Goal: Task Accomplishment & Management: Understand process/instructions

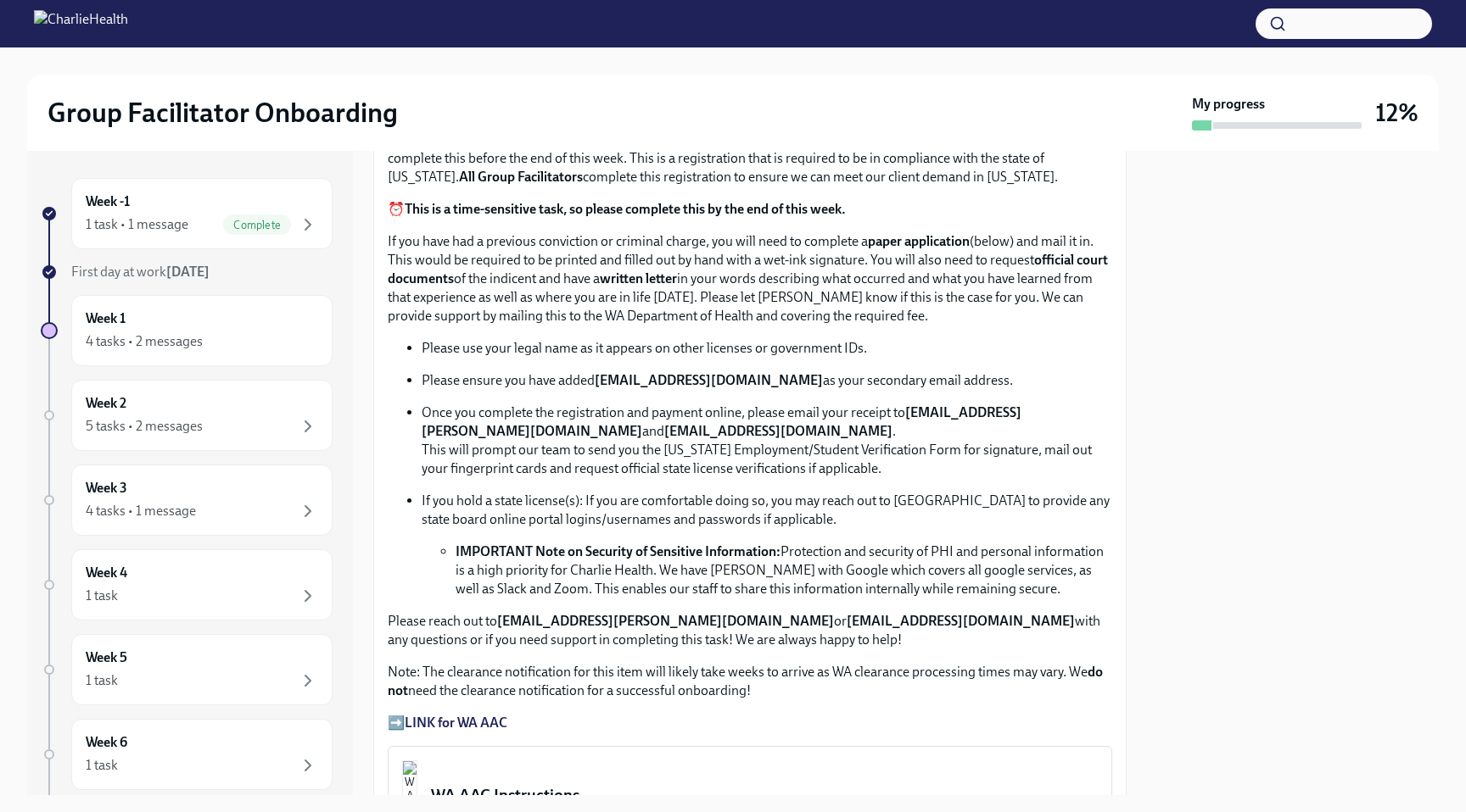
scroll to position [829, 0]
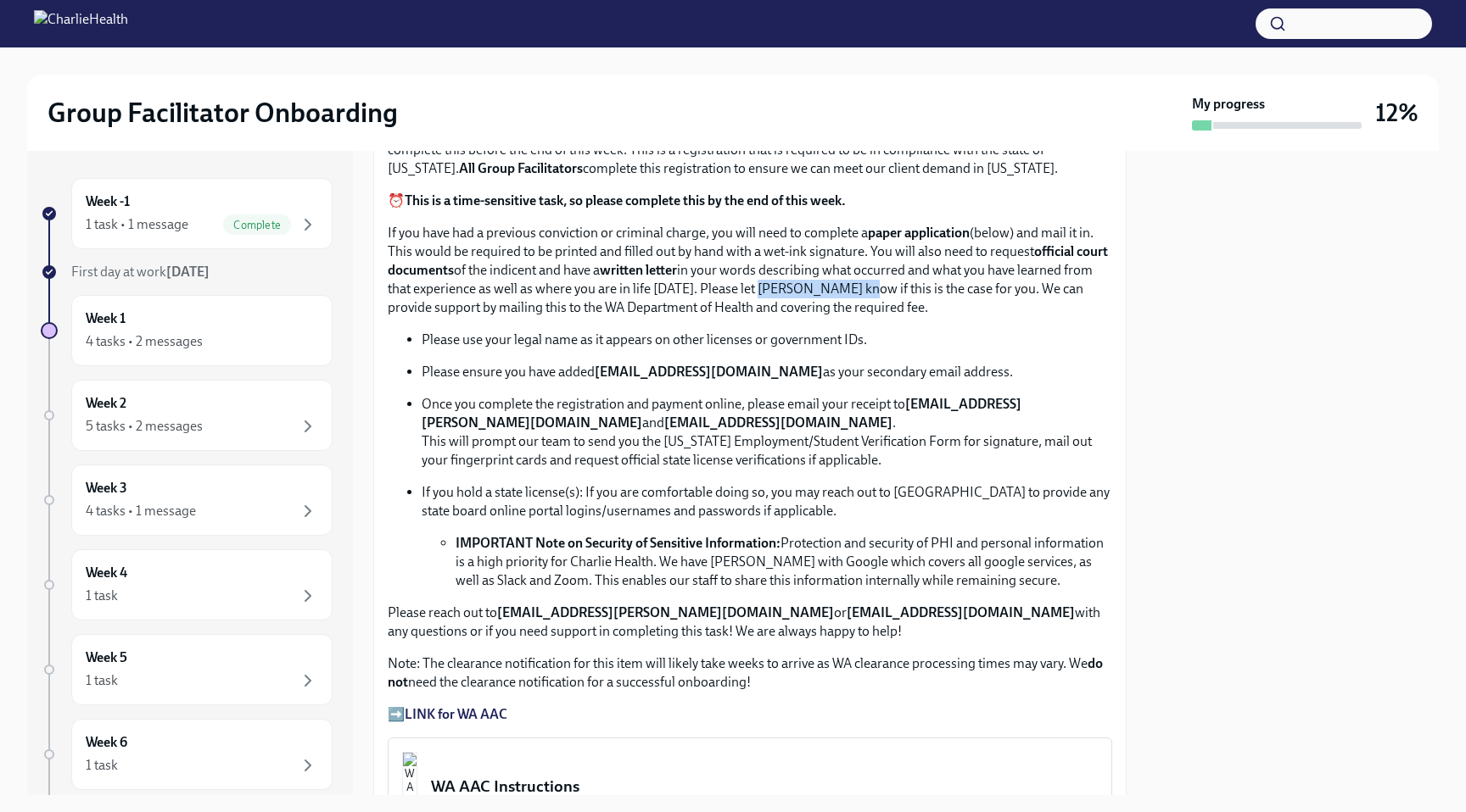
drag, startPoint x: 752, startPoint y: 289, endPoint x: 850, endPoint y: 290, distance: 98.0
click at [851, 291] on p "If you have had a previous conviction or criminal charge, you will need to comp…" at bounding box center [750, 270] width 724 height 93
copy p "[PERSON_NAME]"
click at [617, 333] on p "Please use your legal name as it appears on other licenses or government IDs." at bounding box center [766, 339] width 691 height 19
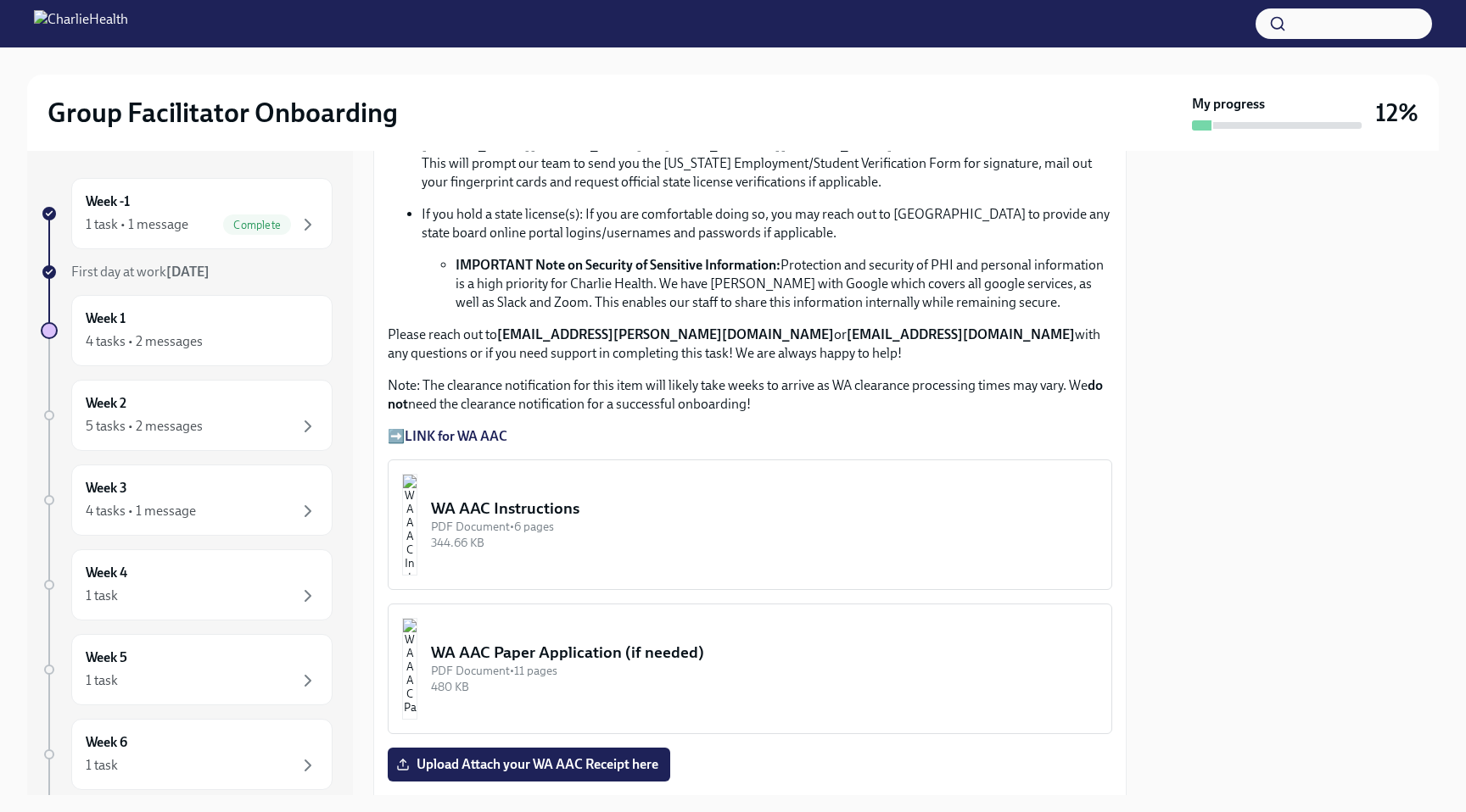
scroll to position [1098, 0]
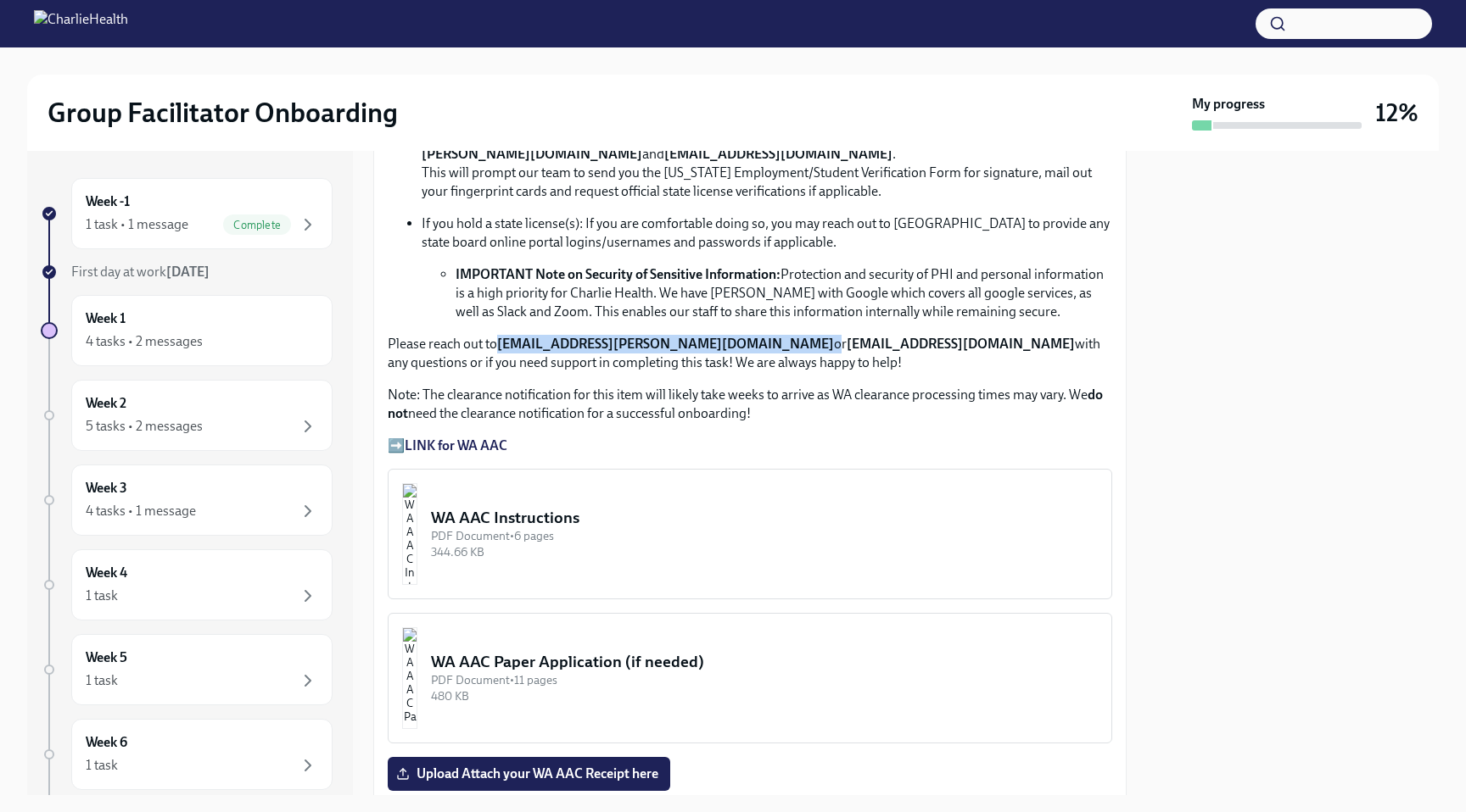
drag, startPoint x: 717, startPoint y: 342, endPoint x: 500, endPoint y: 349, distance: 217.1
click at [500, 349] on p "Please reach out to [EMAIL_ADDRESS][PERSON_NAME][DOMAIN_NAME] or [EMAIL_ADDRESS…" at bounding box center [750, 353] width 724 height 37
copy p "[EMAIL_ADDRESS][PERSON_NAME][DOMAIN_NAME]"
click at [673, 396] on p "Note: The clearance notification for this item will likely take weeks to arrive…" at bounding box center [750, 404] width 724 height 37
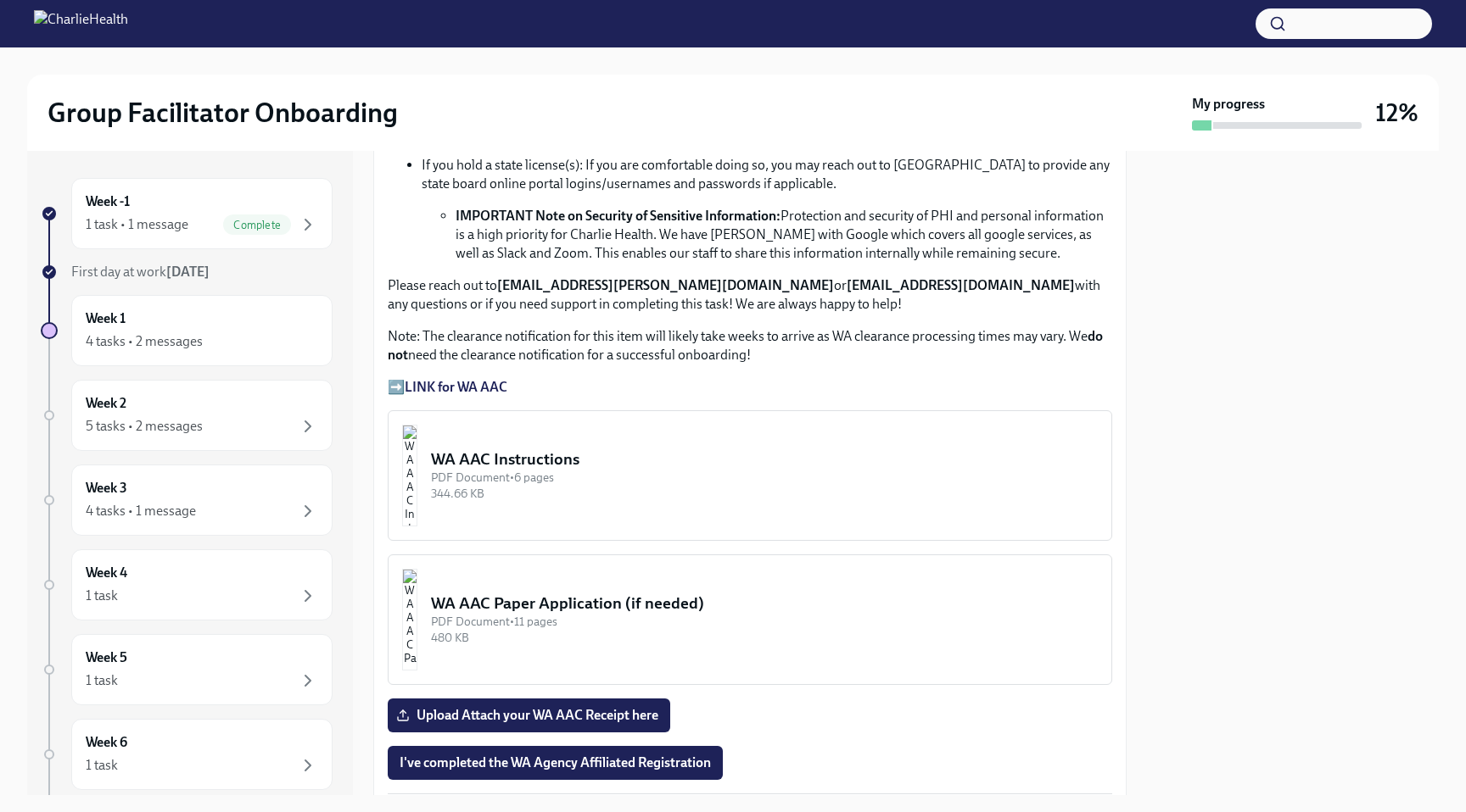
scroll to position [1221, 0]
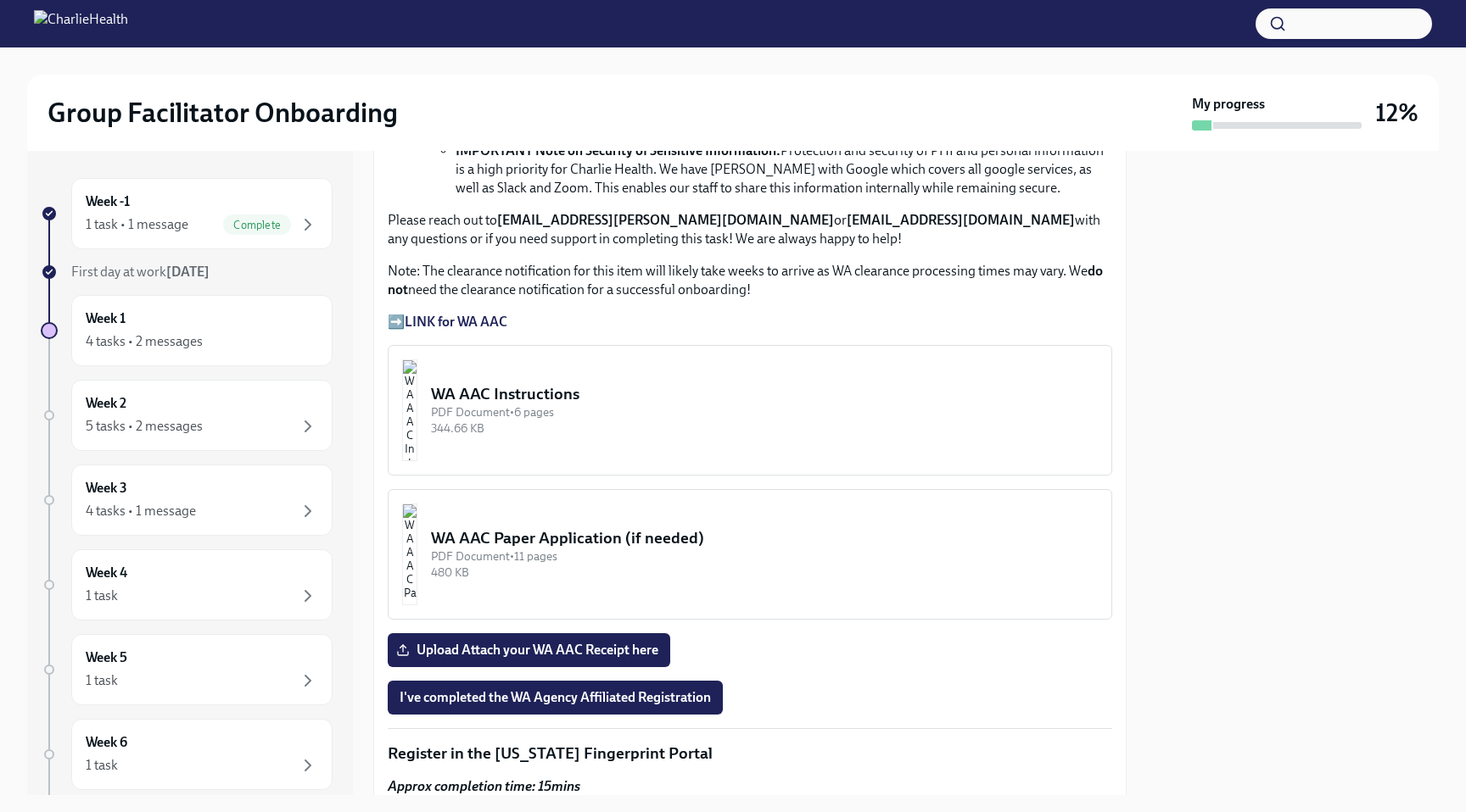
drag, startPoint x: 691, startPoint y: 543, endPoint x: 556, endPoint y: 376, distance: 214.7
click at [556, 376] on div "Welcome to your essential compliance tasks list! Offering virtual mental health…" at bounding box center [750, 583] width 724 height 2912
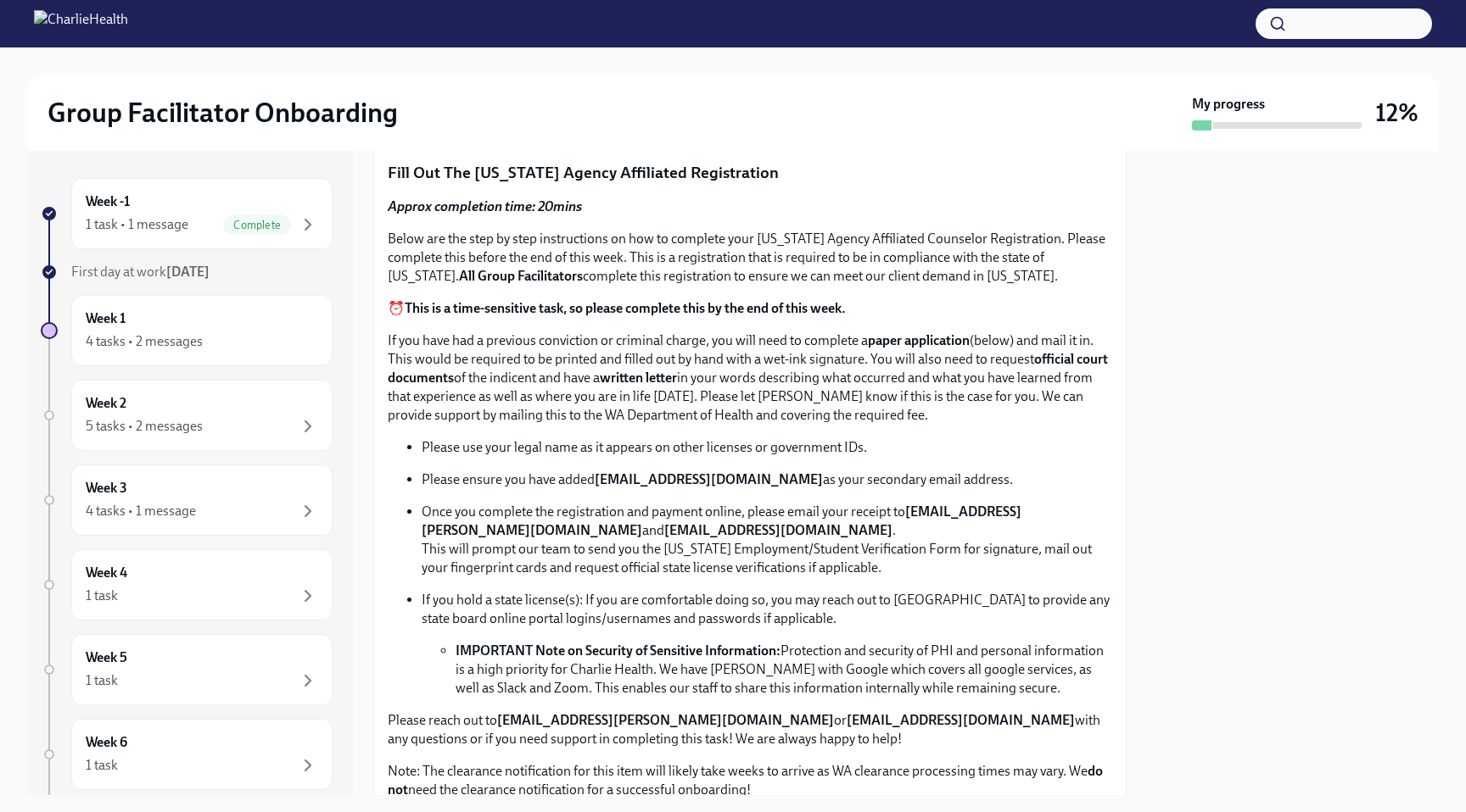
scroll to position [735, 0]
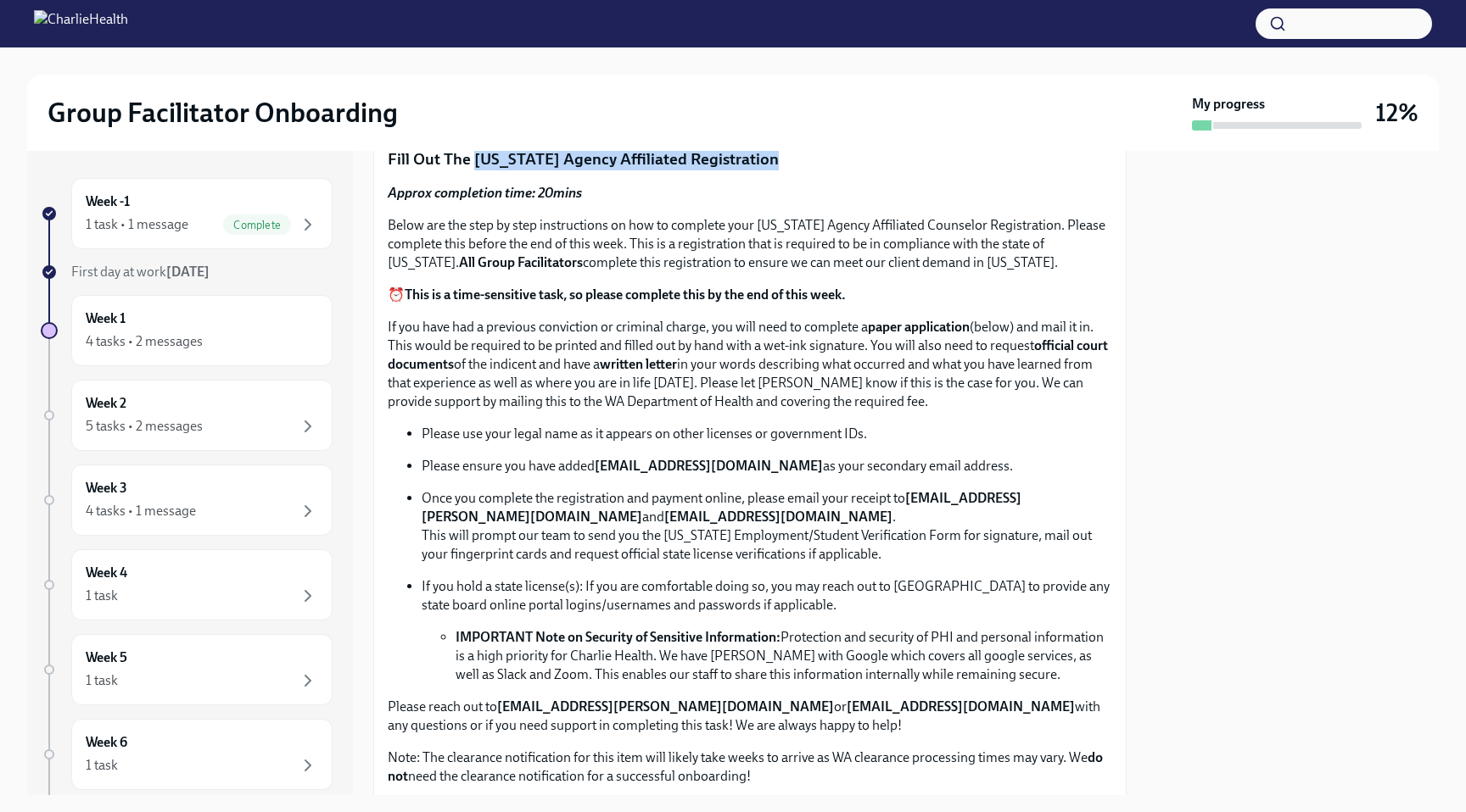
drag, startPoint x: 775, startPoint y: 162, endPoint x: 470, endPoint y: 165, distance: 305.0
click at [470, 165] on p "Fill Out The [US_STATE] Agency Affiliated Registration" at bounding box center [750, 160] width 724 height 22
copy p "[US_STATE] Agency Affiliated Registration"
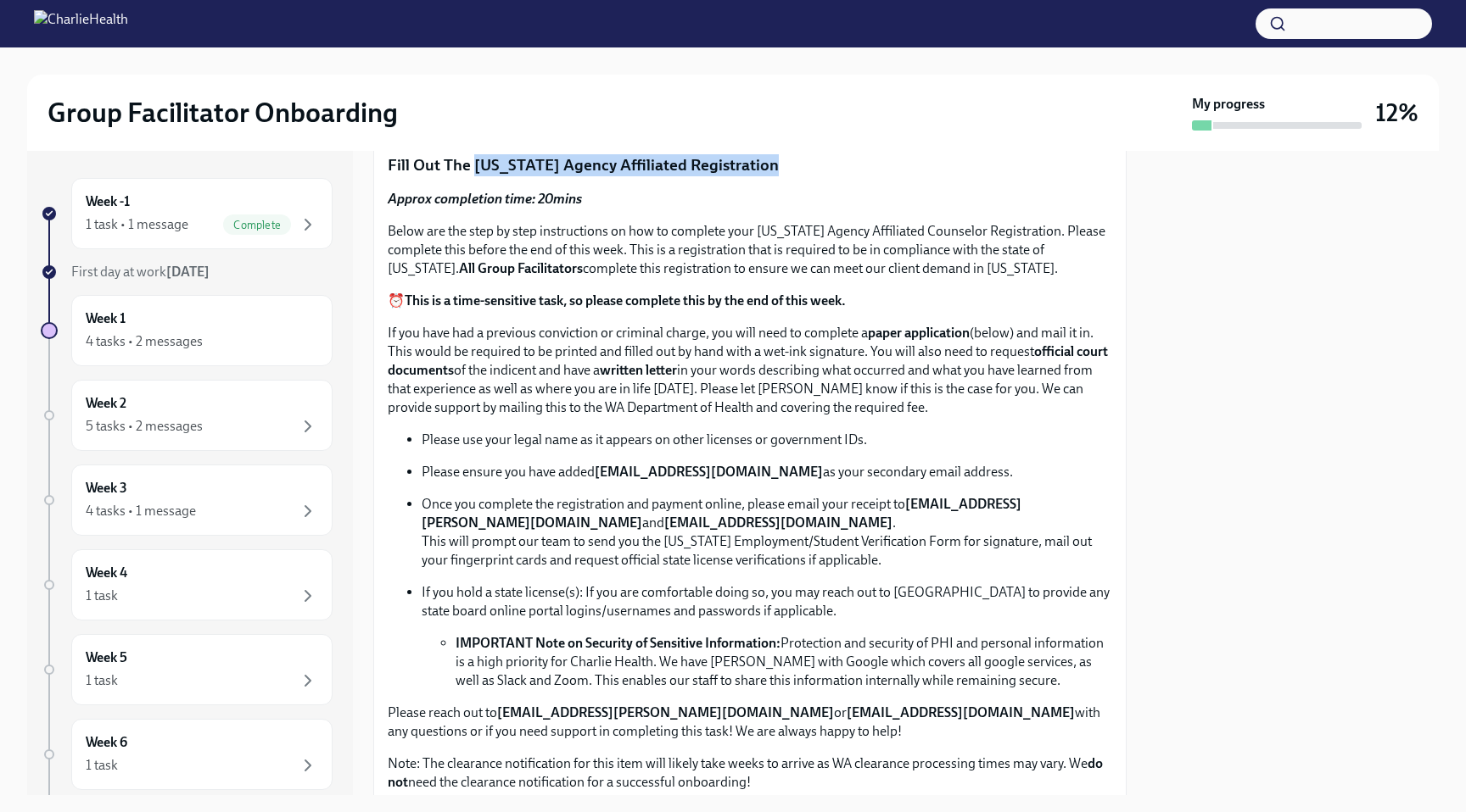
scroll to position [714, 0]
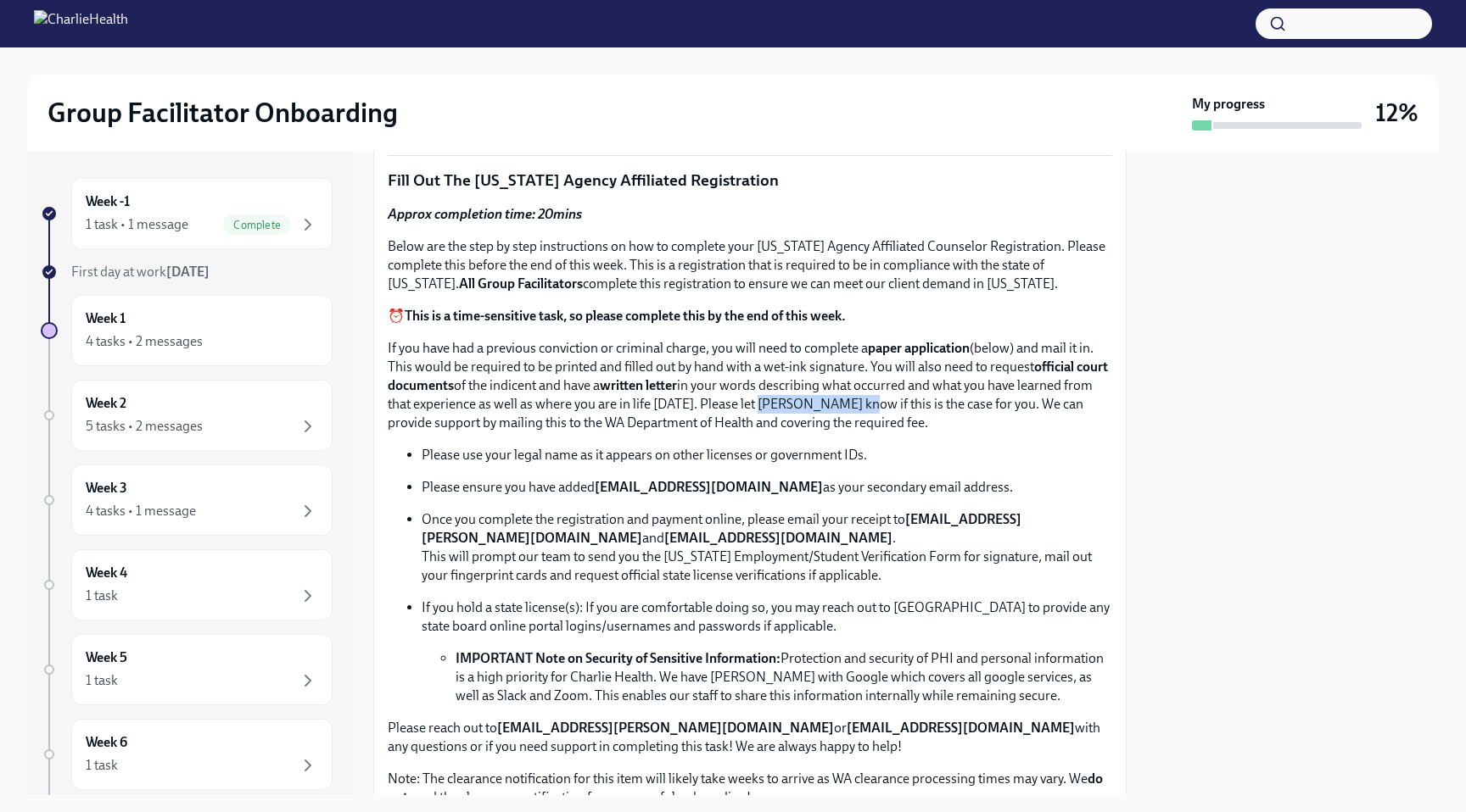
drag, startPoint x: 851, startPoint y: 404, endPoint x: 751, endPoint y: 402, distance: 100.0
click at [751, 402] on p "If you have had a previous conviction or criminal charge, you will need to comp…" at bounding box center [750, 386] width 724 height 93
copy p "[PERSON_NAME]"
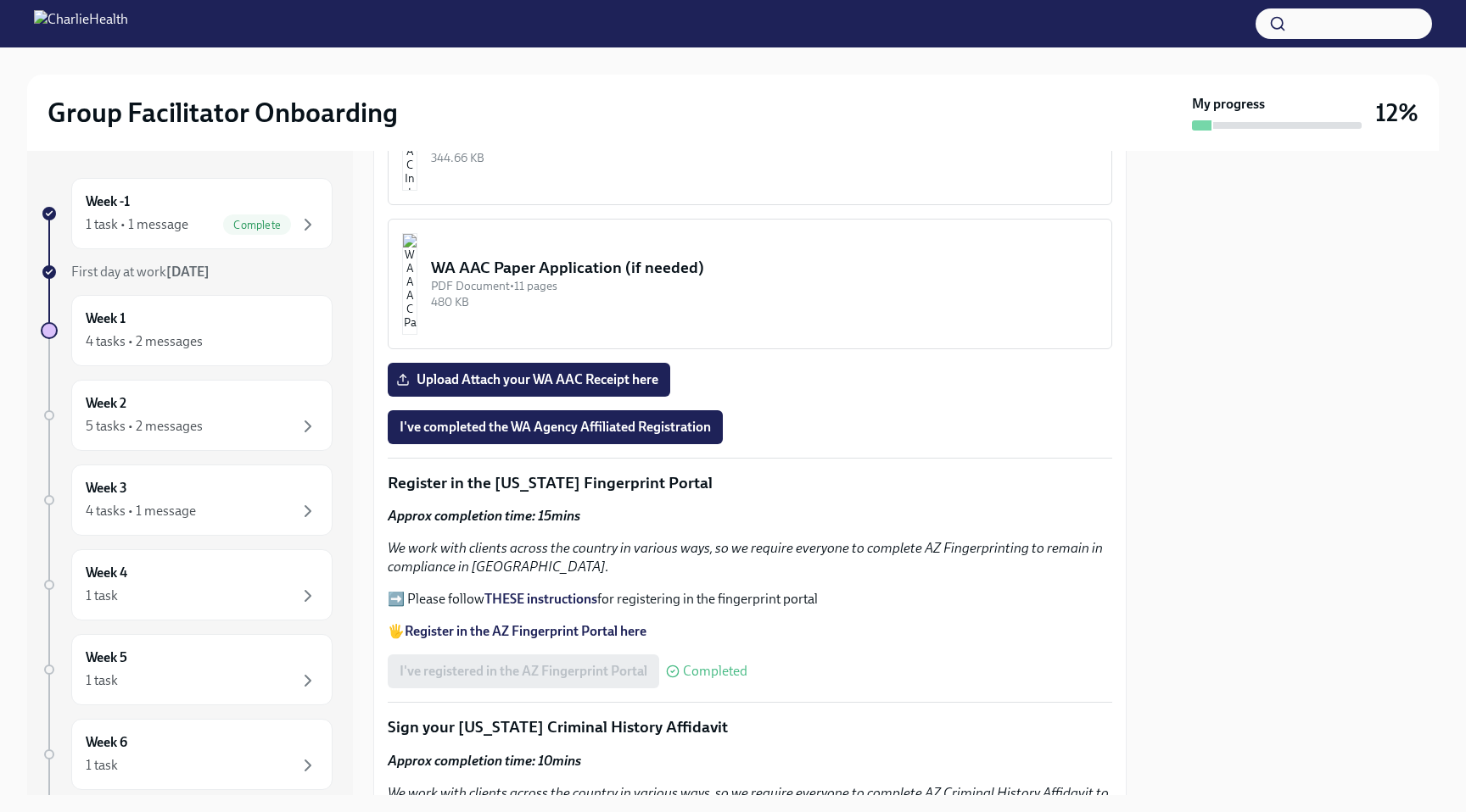
scroll to position [1431, 0]
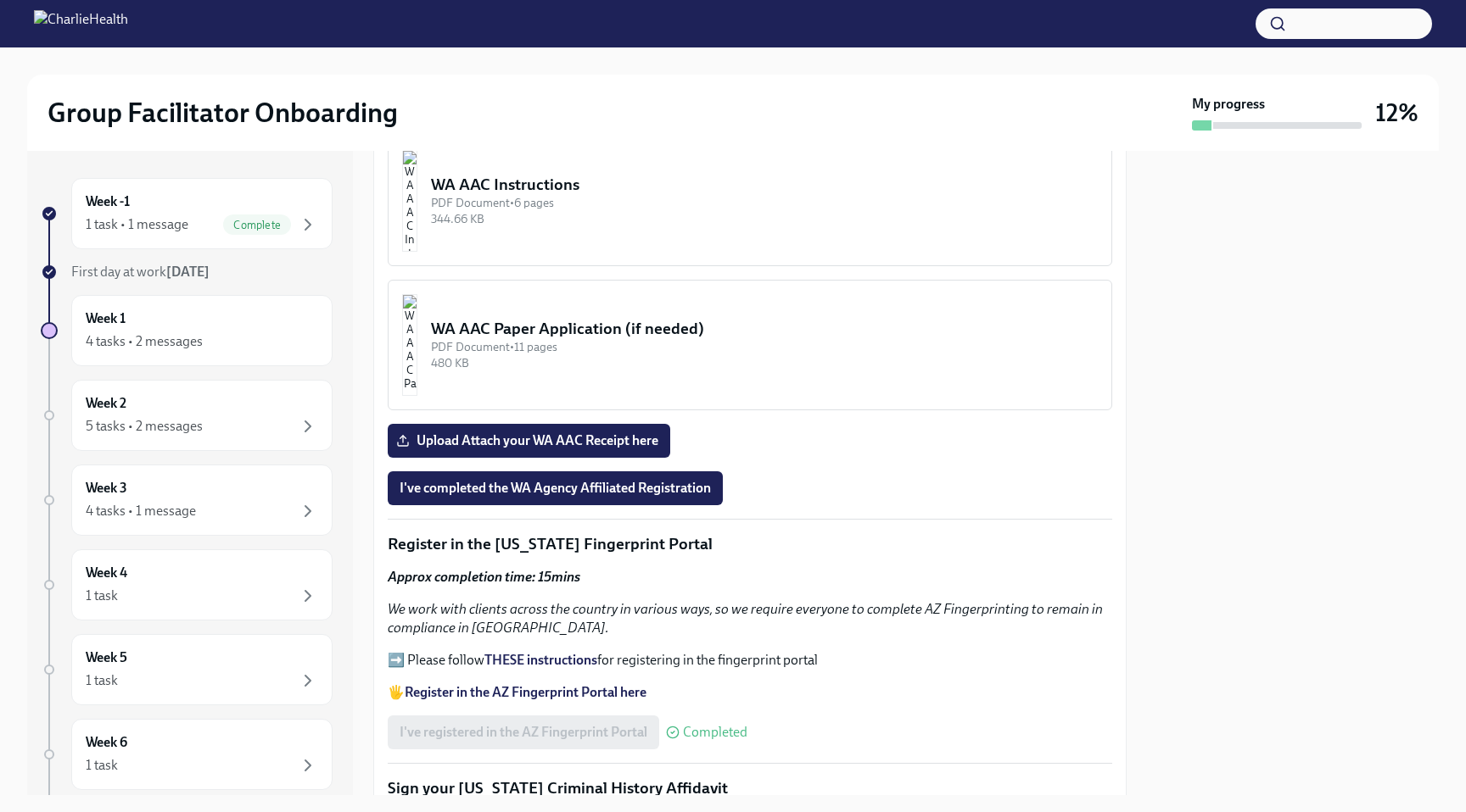
click at [587, 327] on div "WA AAC Paper Application (if needed)" at bounding box center [764, 328] width 666 height 22
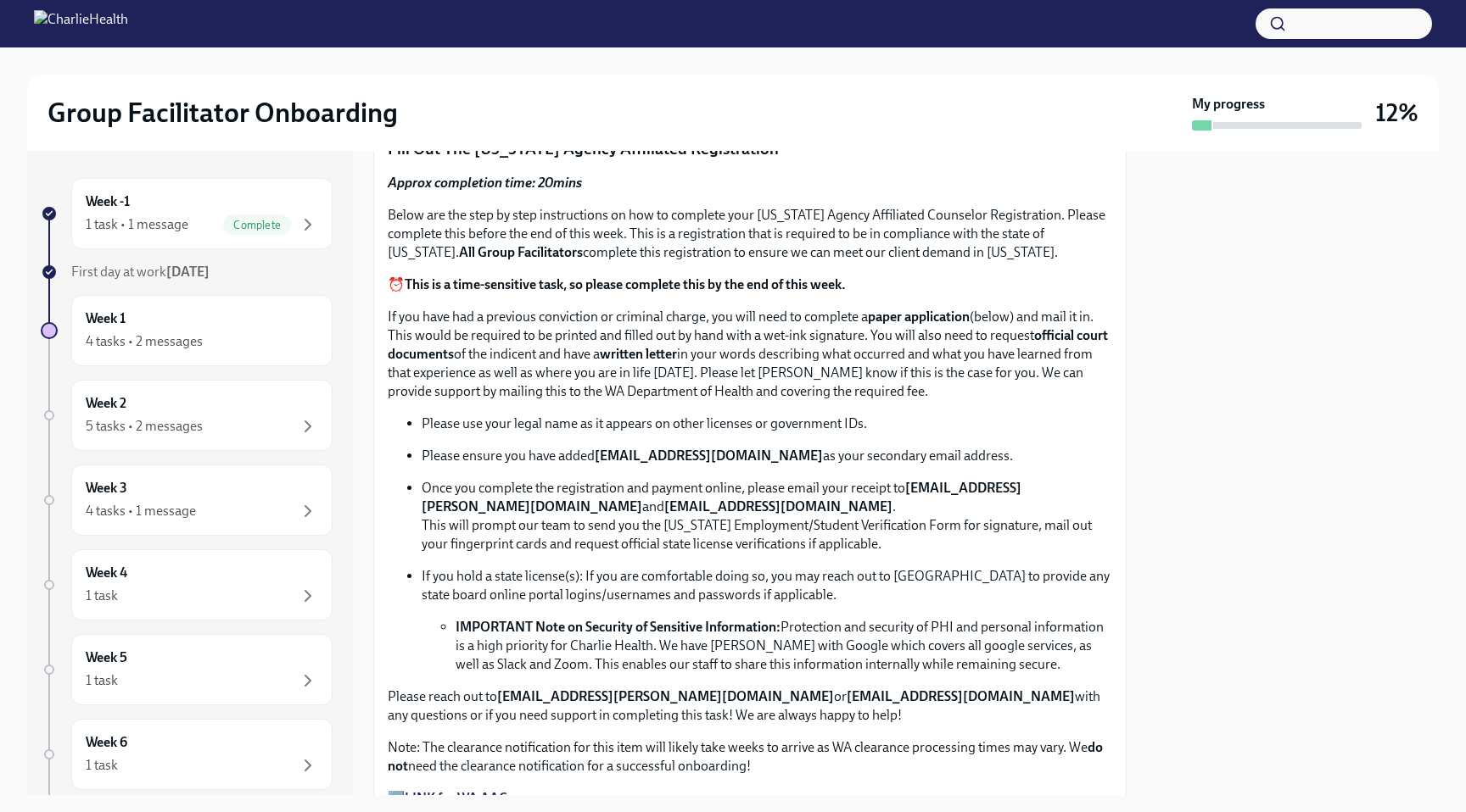
scroll to position [1220, 0]
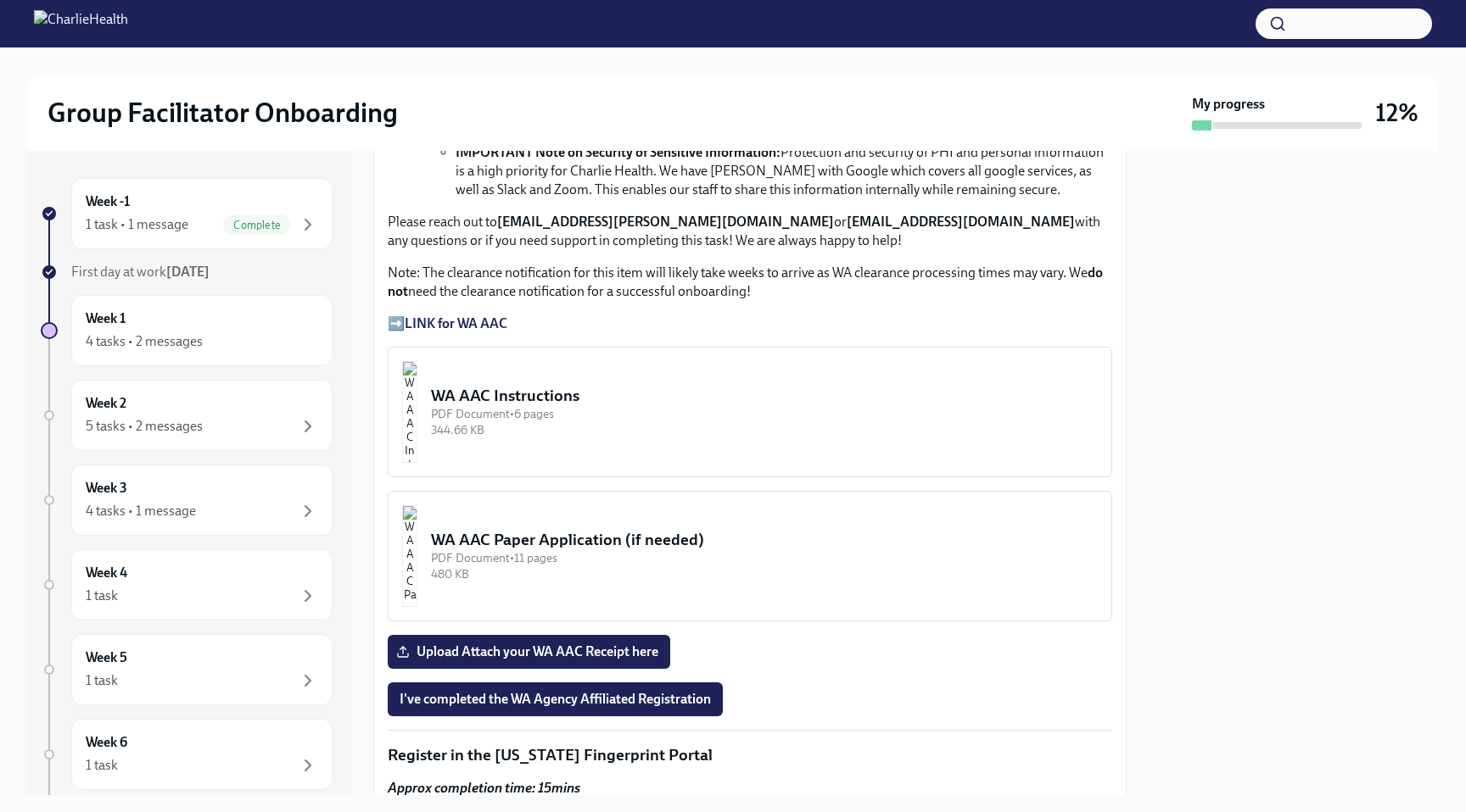
click at [544, 551] on div "PDF Document • 11 pages" at bounding box center [764, 558] width 666 height 16
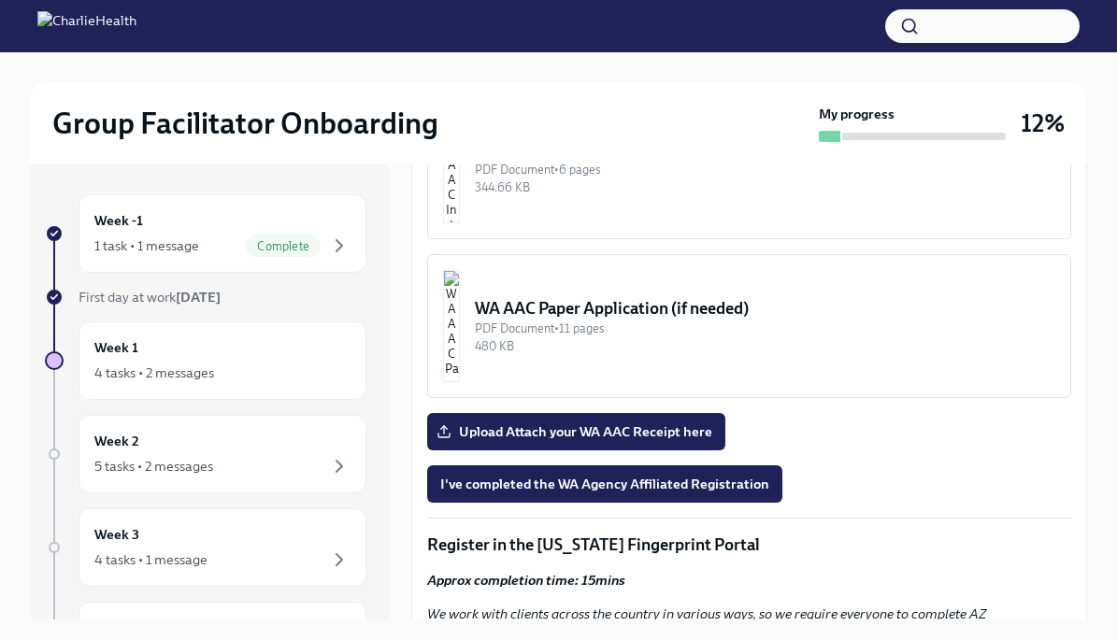
scroll to position [1601, 0]
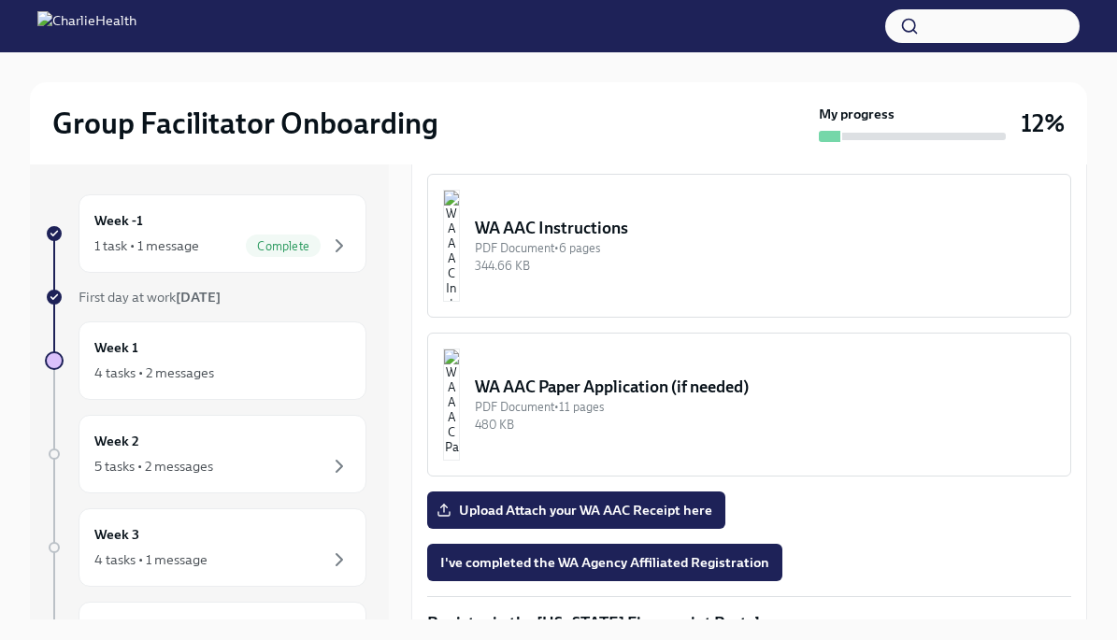
click at [594, 376] on div "WA AAC Paper Application (if needed)" at bounding box center [765, 387] width 580 height 22
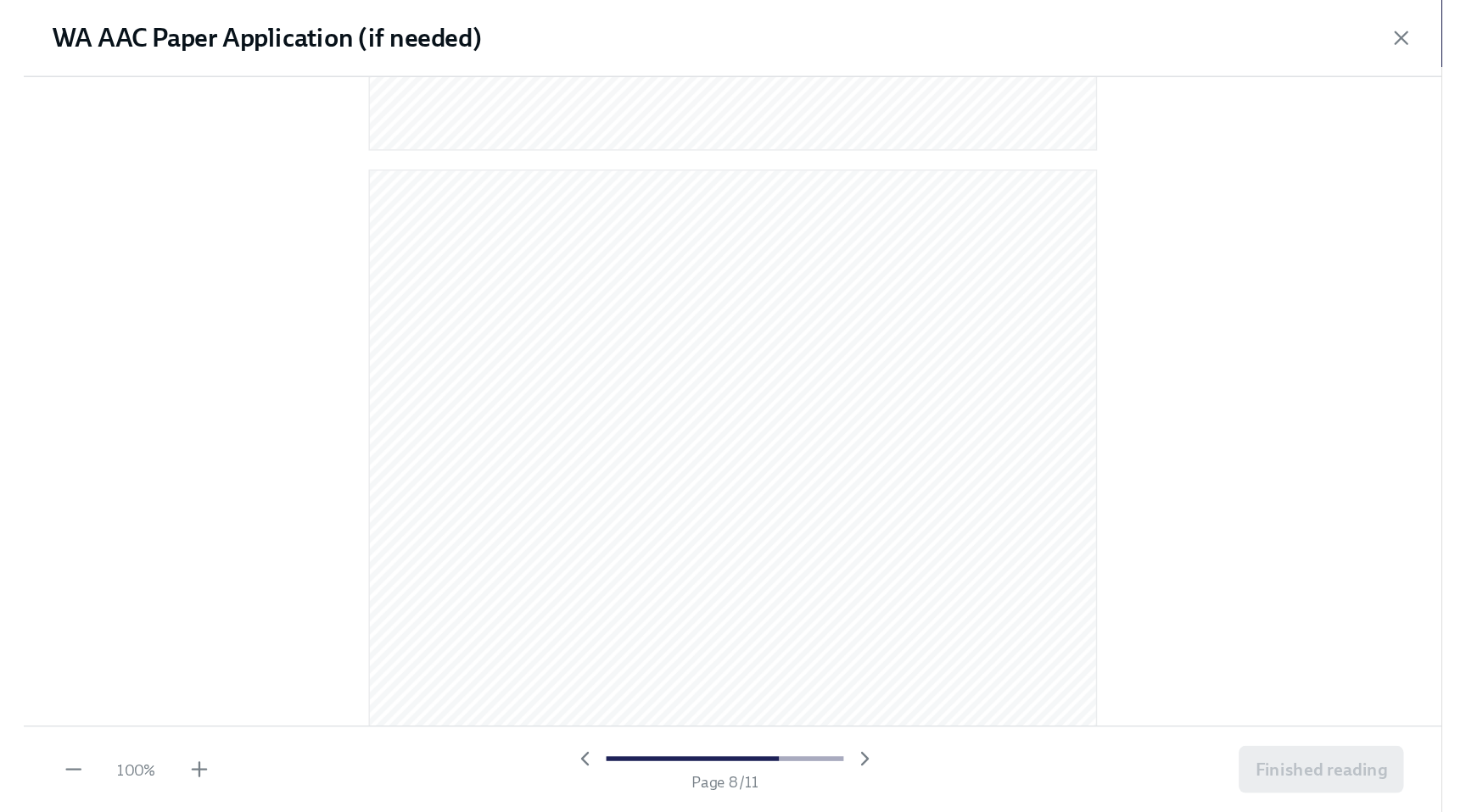
scroll to position [5609, 0]
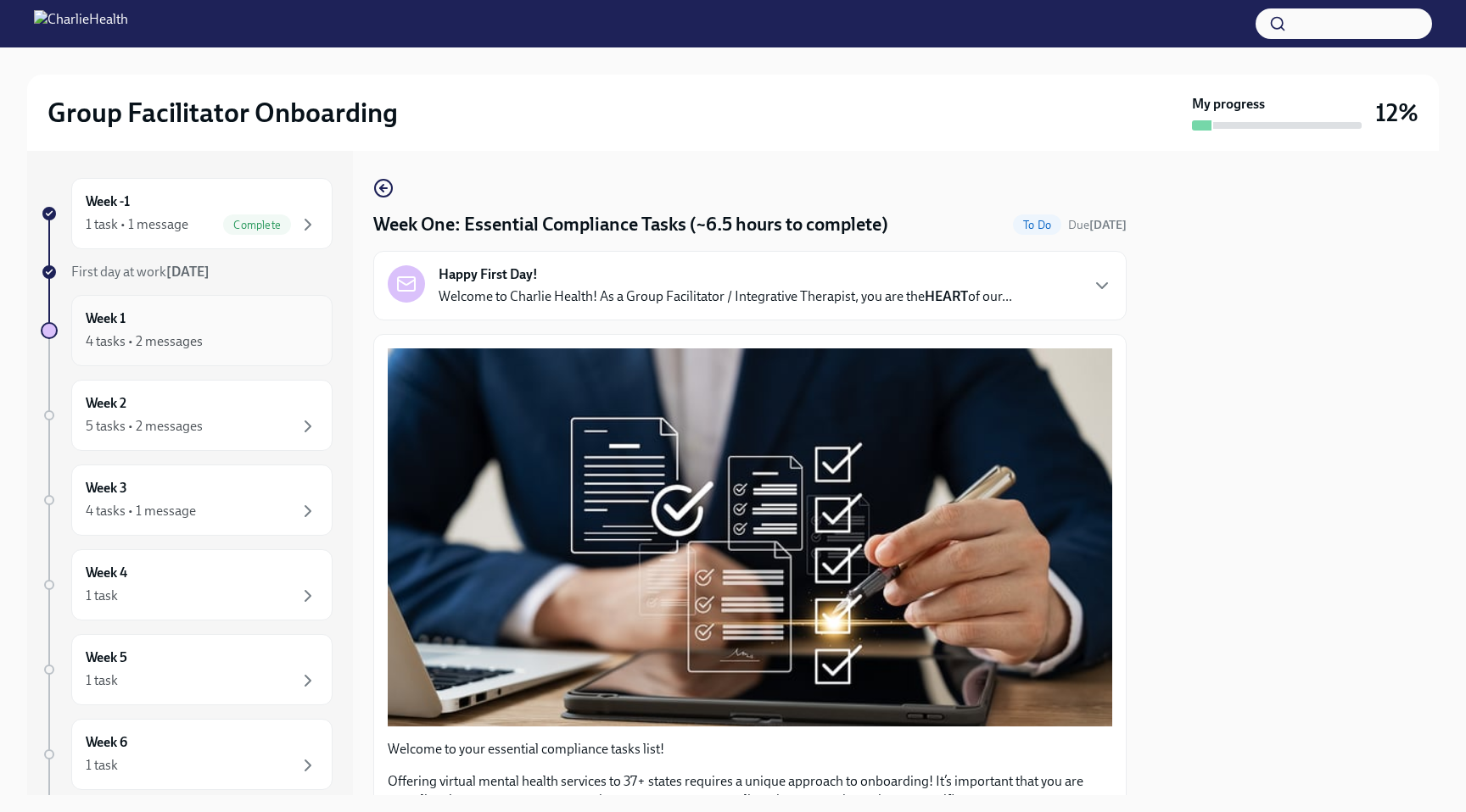
click at [149, 329] on div "Week 1 4 tasks • 2 messages" at bounding box center [202, 330] width 232 height 43
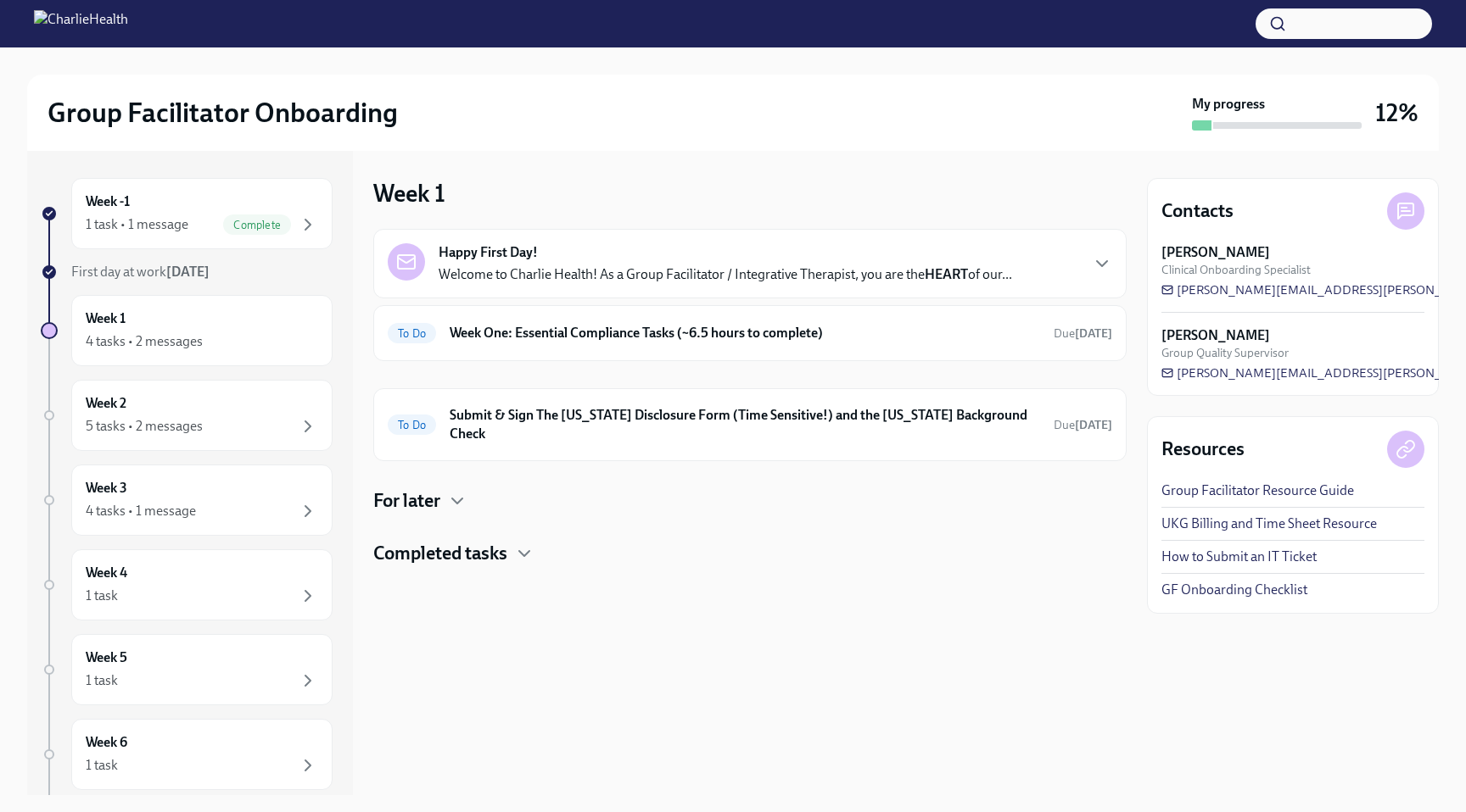
click at [160, 278] on span "First day at work [DATE]" at bounding box center [140, 272] width 138 height 16
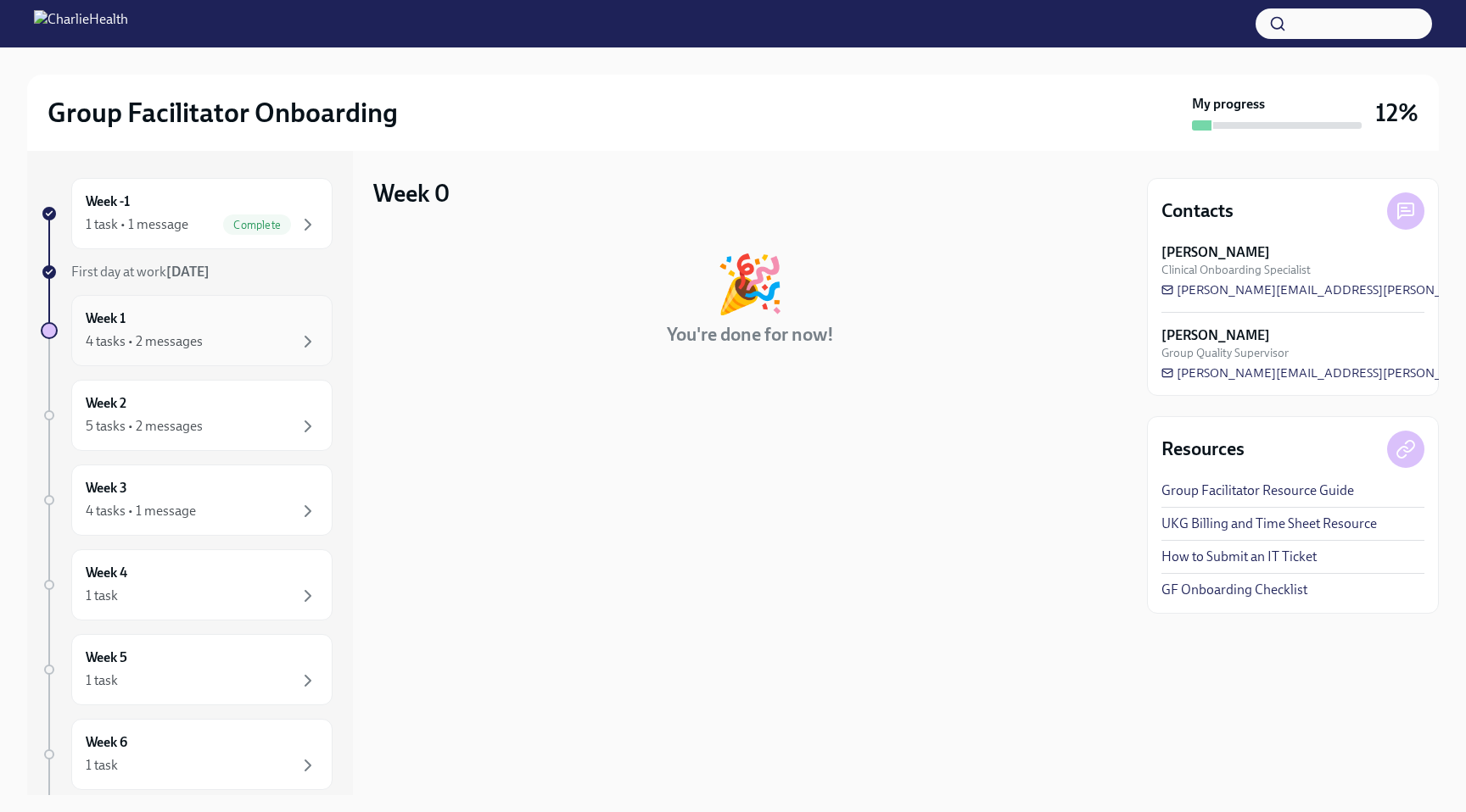
click at [205, 349] on div "4 tasks • 2 messages" at bounding box center [202, 341] width 232 height 20
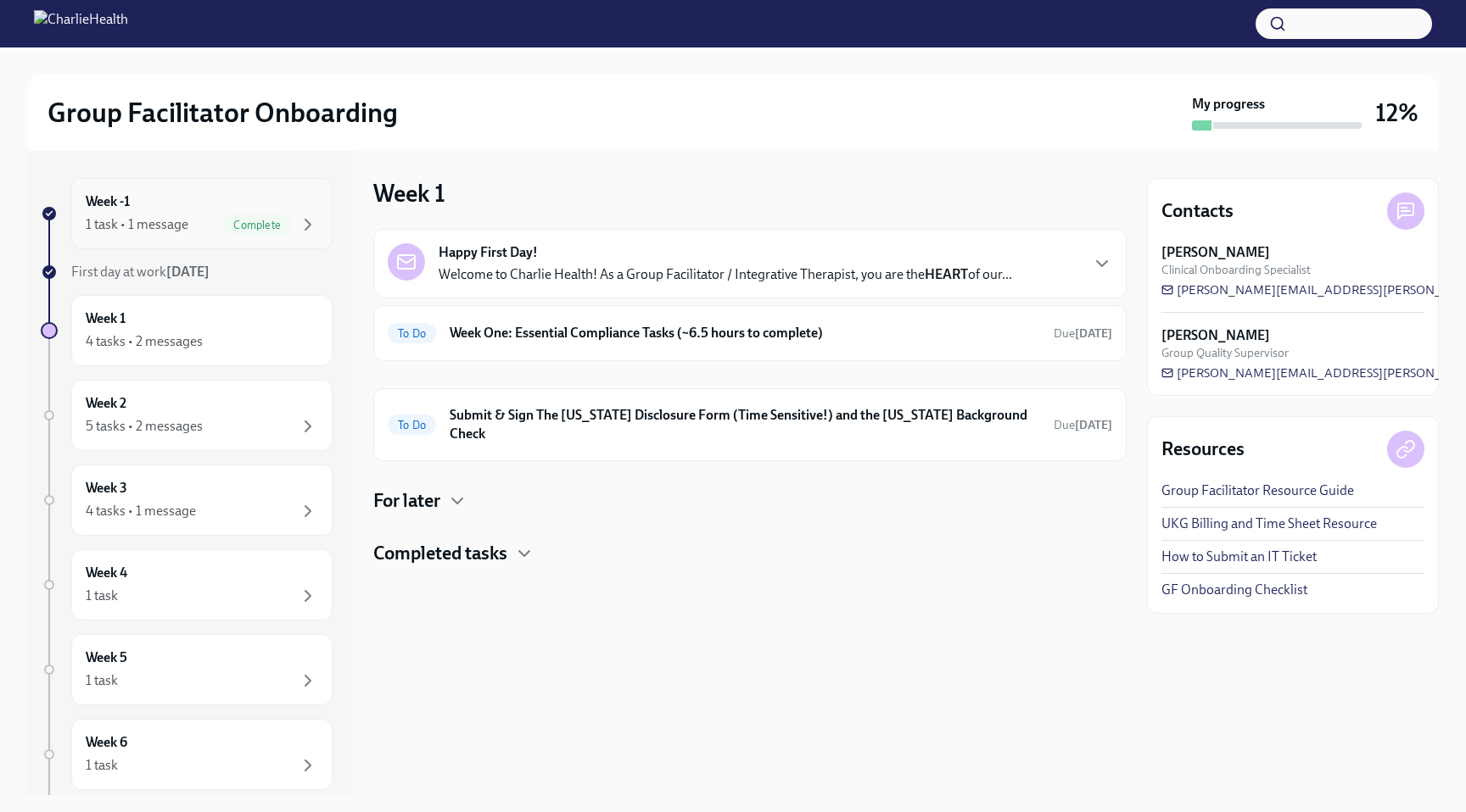
click at [172, 212] on div "Week -1 1 task • 1 message Complete" at bounding box center [202, 213] width 232 height 43
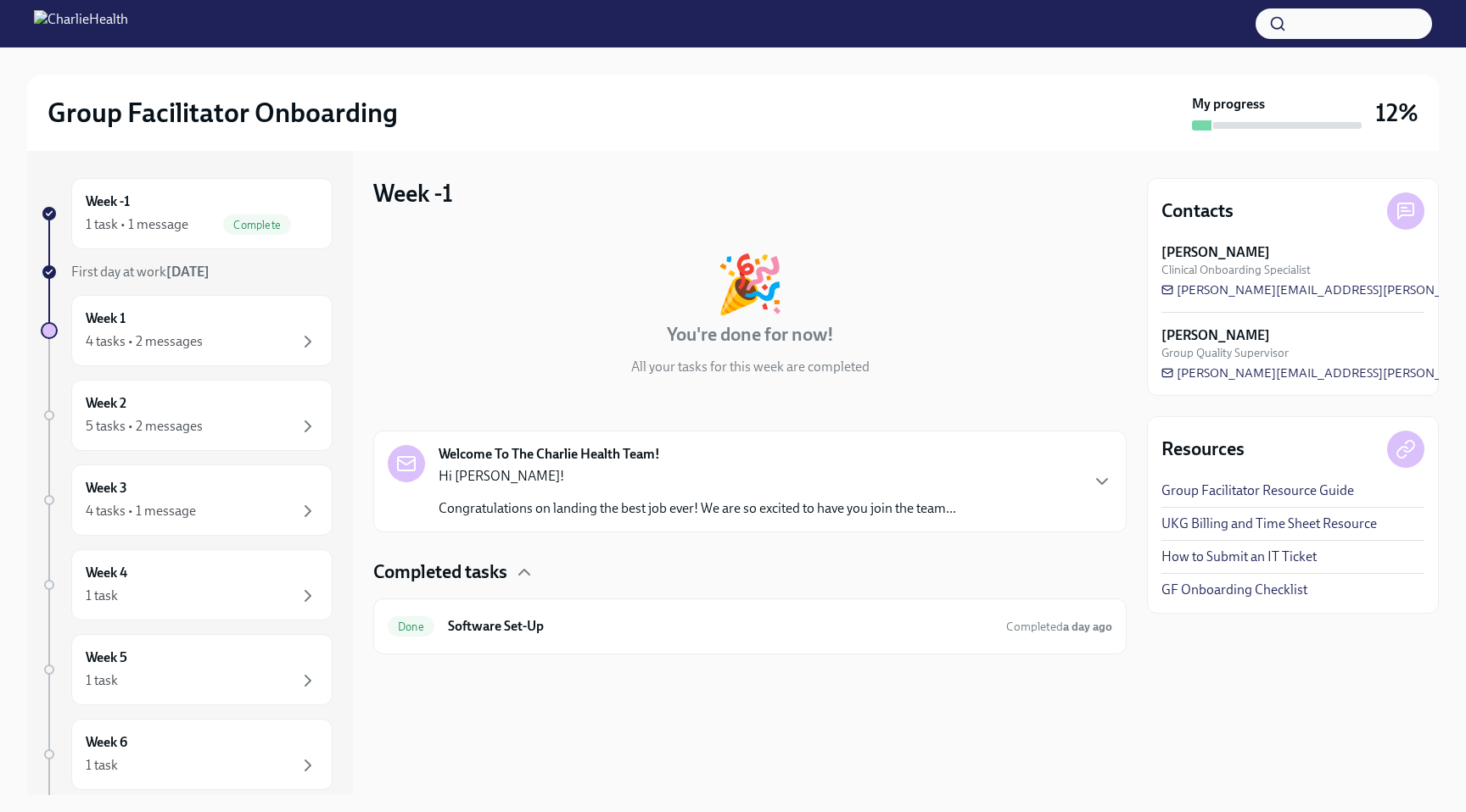
click at [516, 470] on p "Hi [PERSON_NAME]!" at bounding box center [697, 476] width 517 height 19
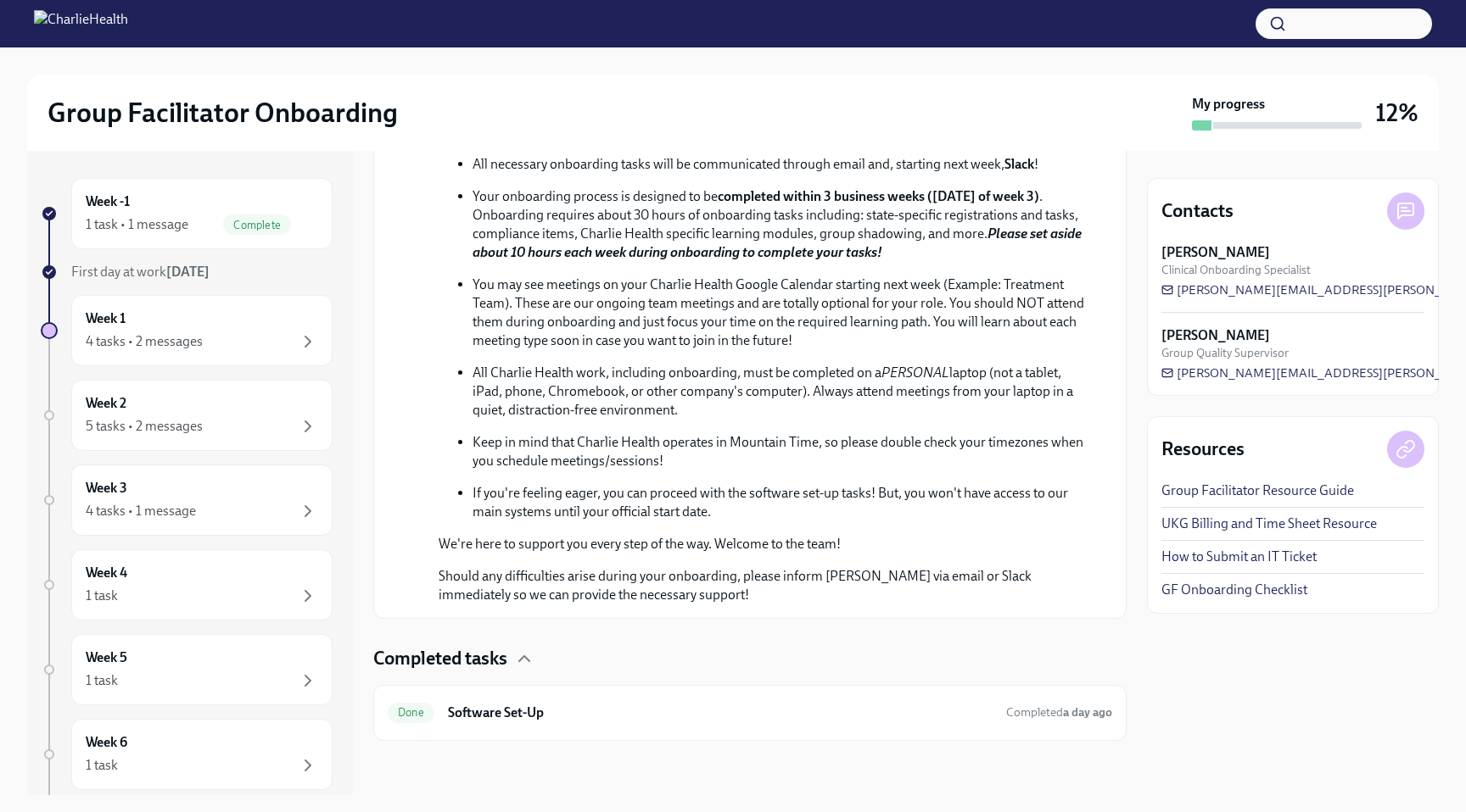
scroll to position [746, 0]
click at [576, 722] on div "Done Software Set-Up Completed a day ago" at bounding box center [750, 713] width 724 height 27
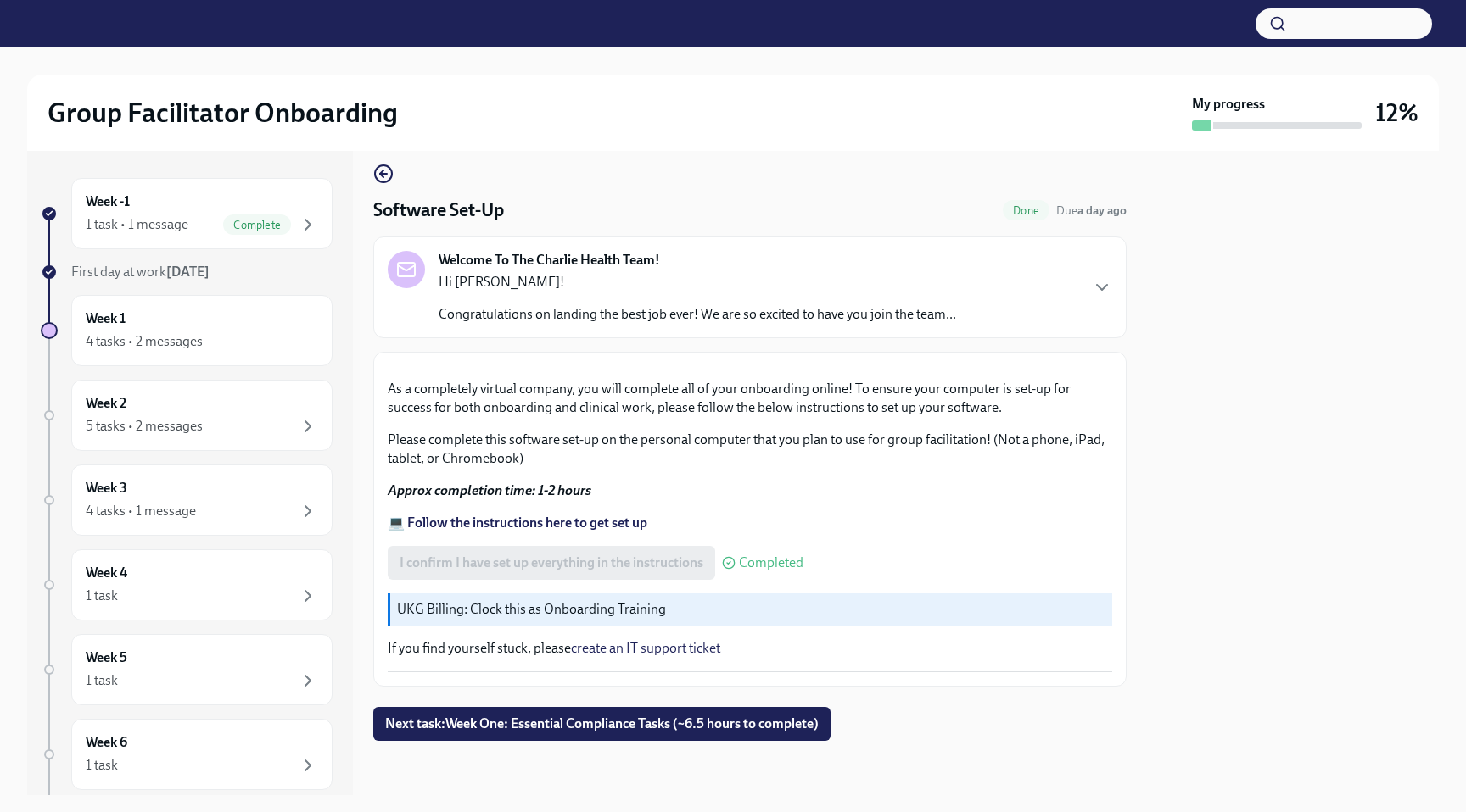
scroll to position [443, 0]
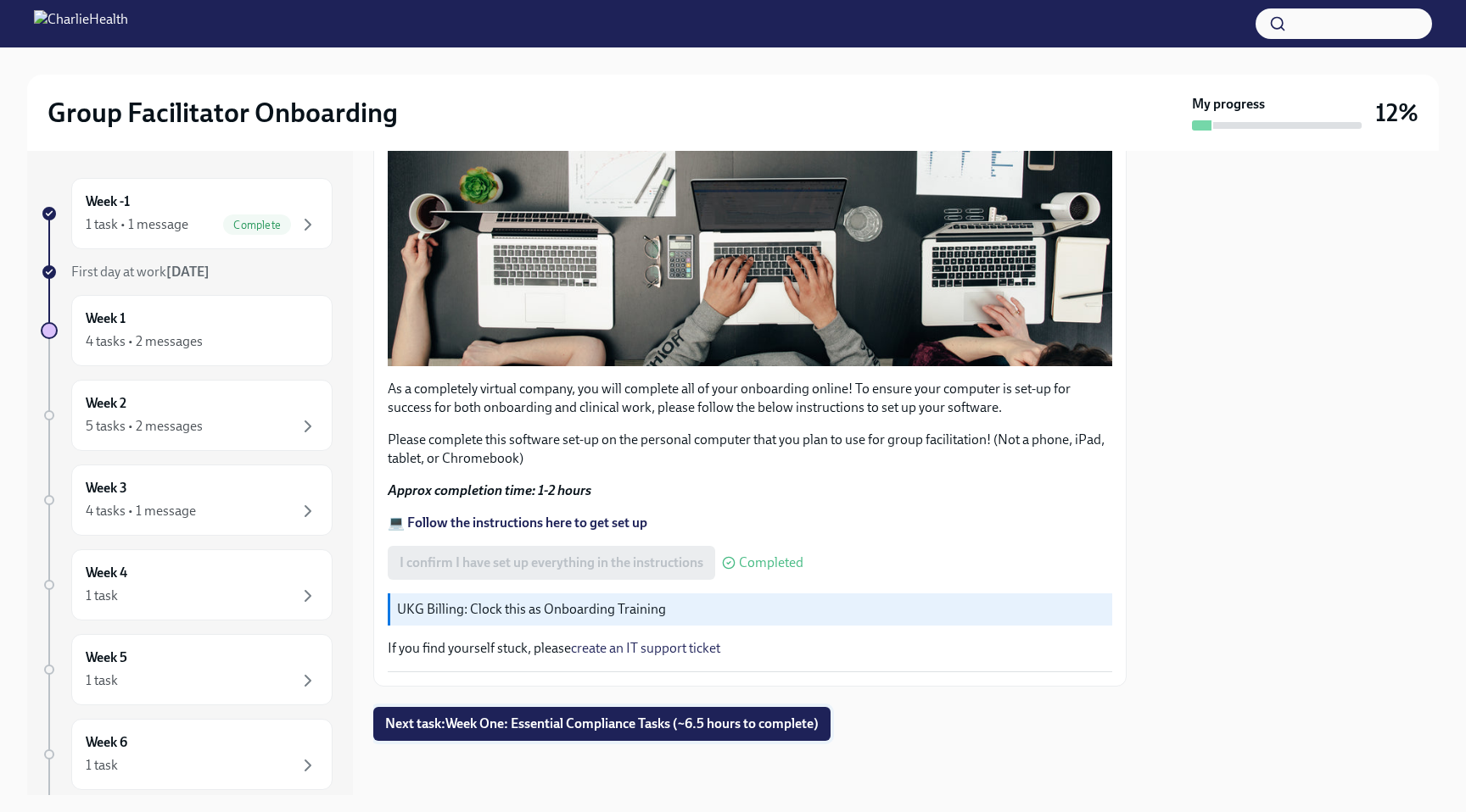
click at [544, 732] on button "Next task : Week One: Essential Compliance Tasks (~6.5 hours to complete)" at bounding box center [602, 723] width 458 height 34
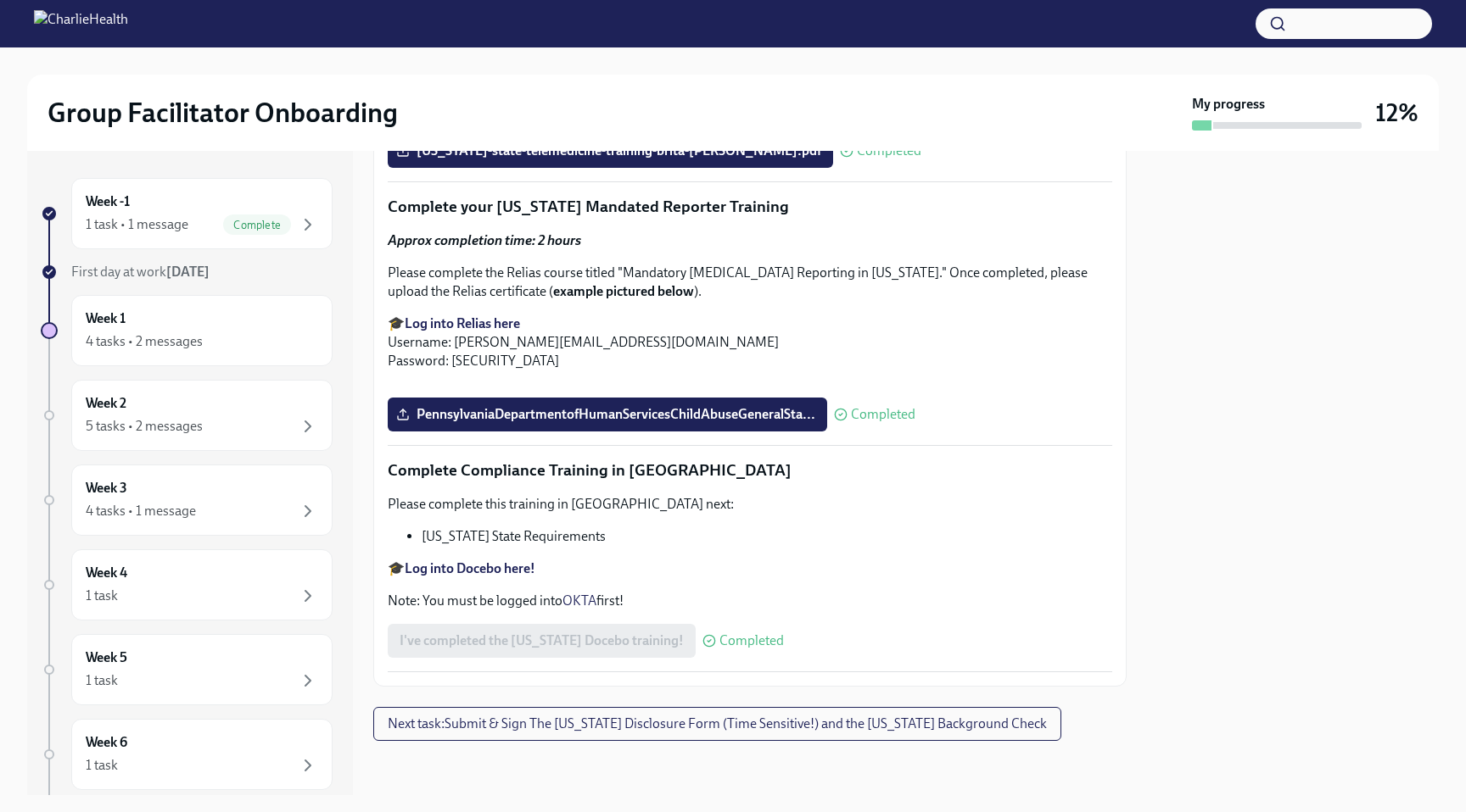
scroll to position [3682, 0]
click at [588, 723] on span "Next task : Submit & Sign The [US_STATE] Disclosure Form (Time Sensitive!) and …" at bounding box center [717, 724] width 659 height 17
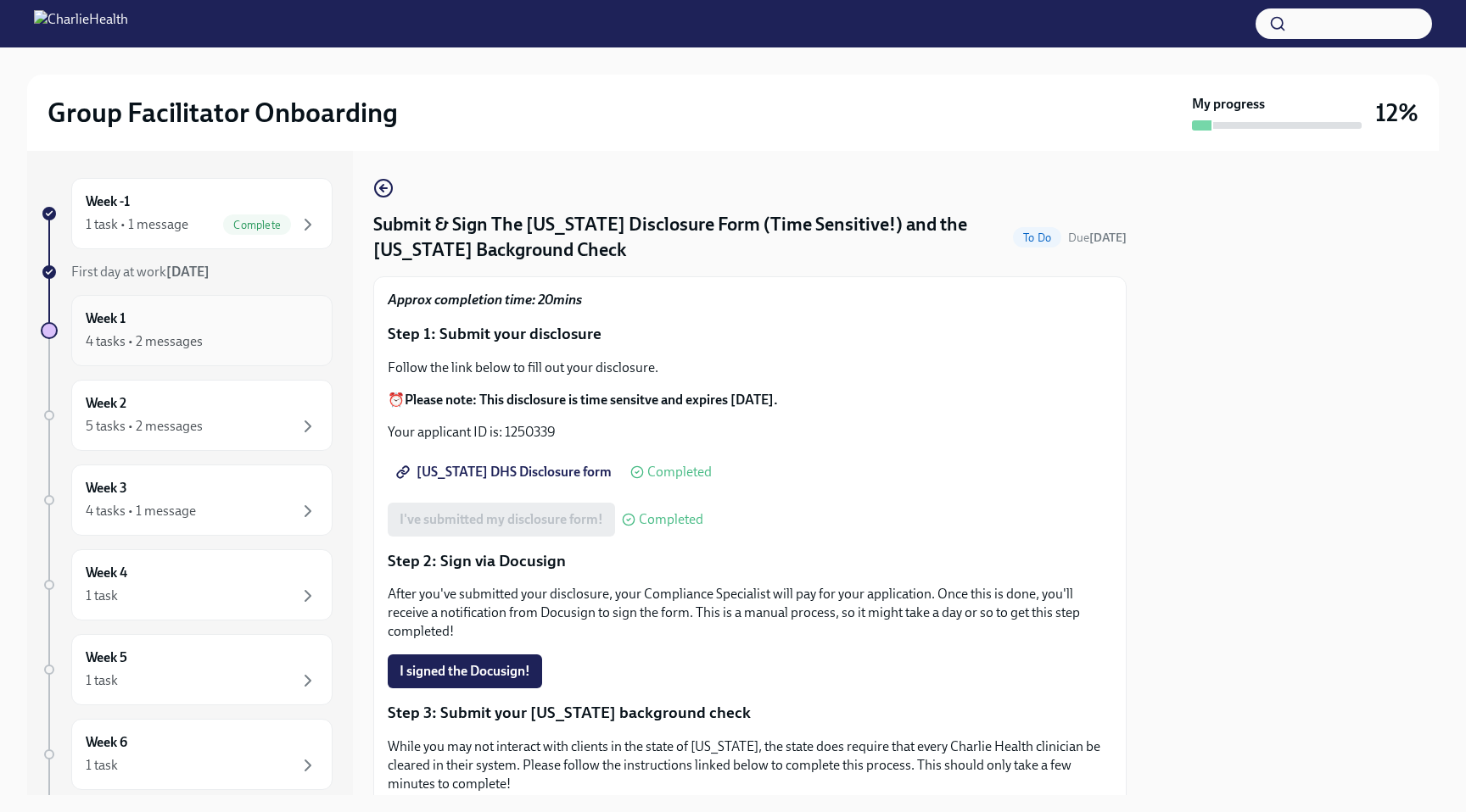
click at [190, 336] on div "4 tasks • 2 messages" at bounding box center [143, 341] width 117 height 19
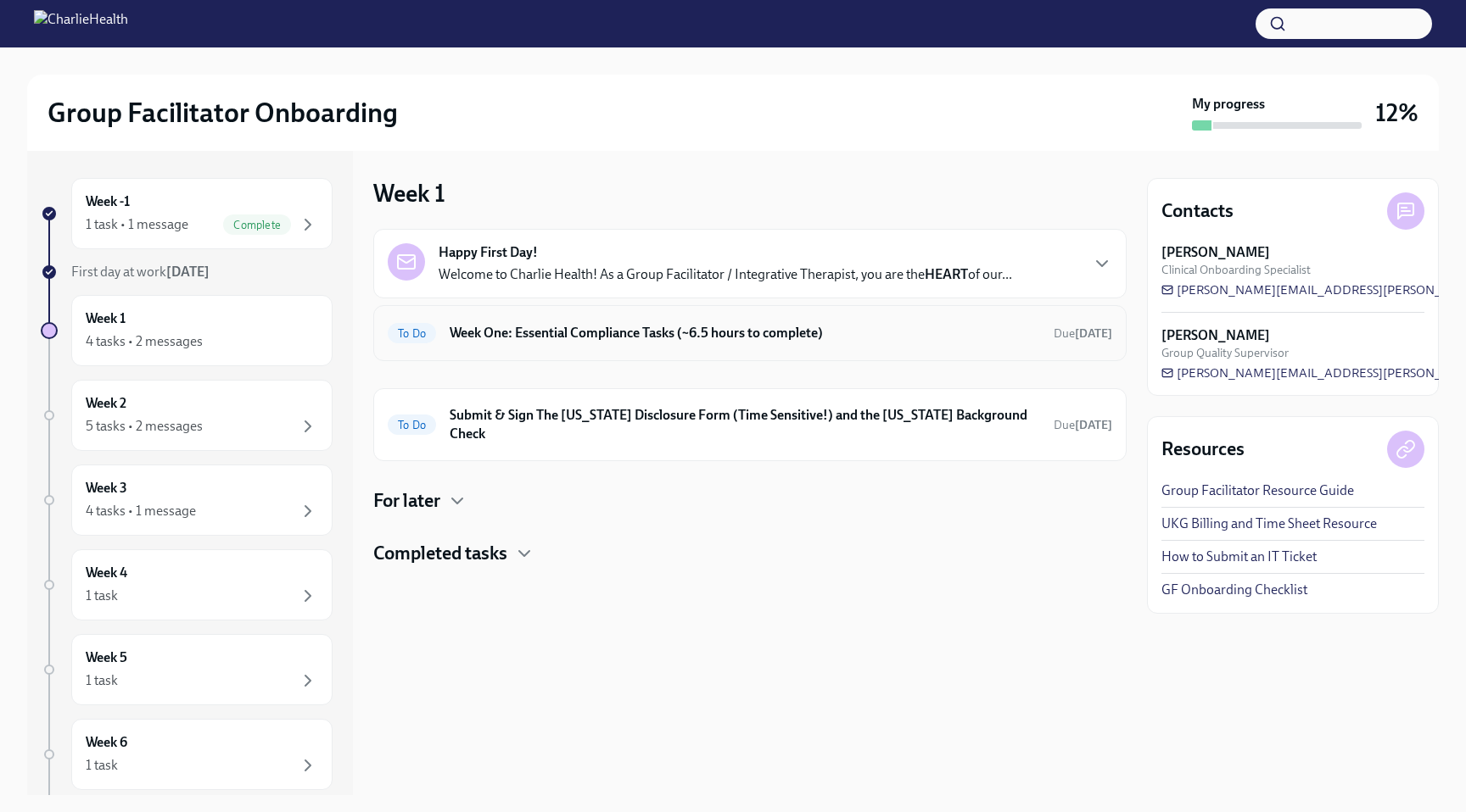
click at [654, 342] on div "To Do Week One: Essential Compliance Tasks (~6.5 hours to complete) Due [DATE]" at bounding box center [750, 333] width 724 height 27
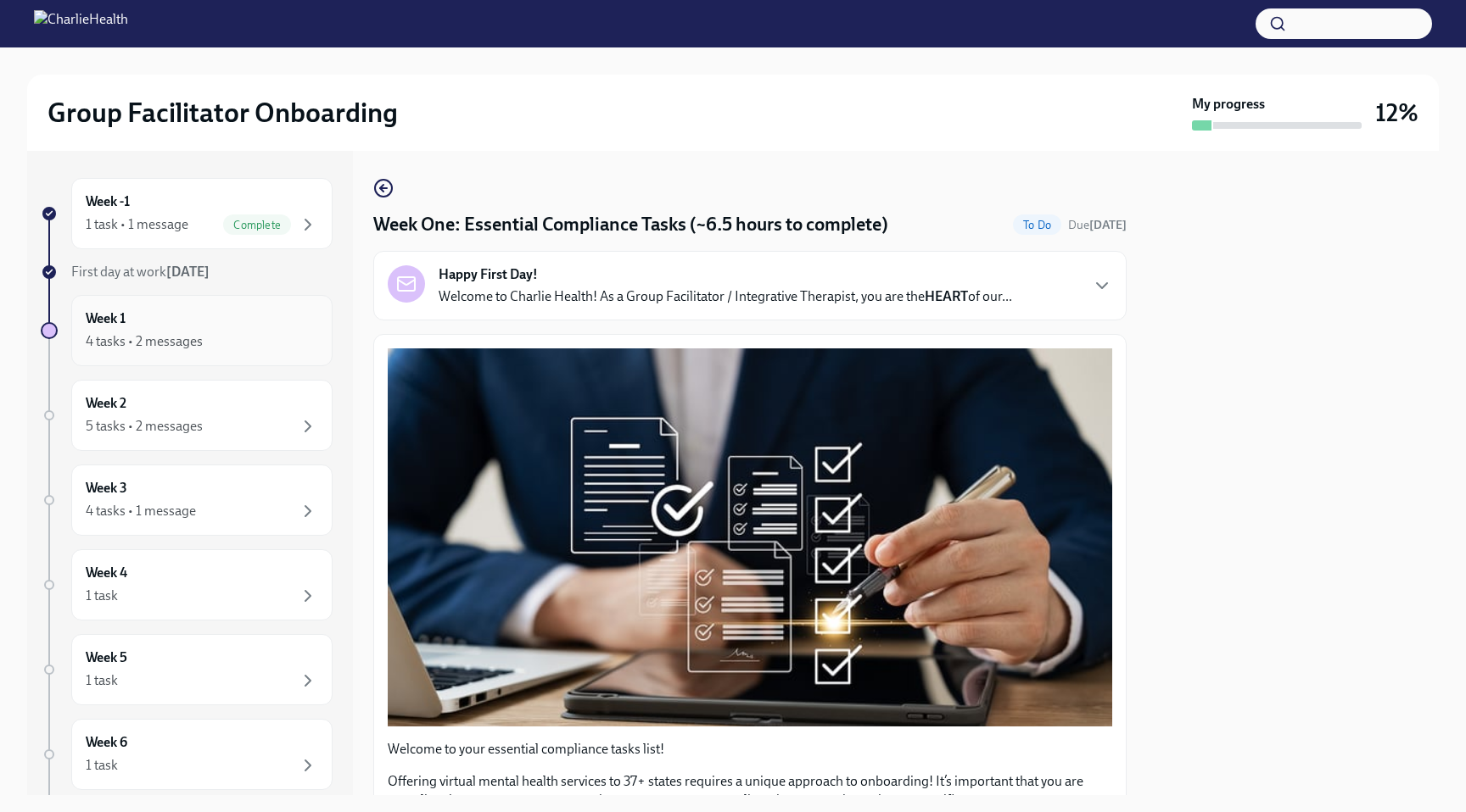
click at [226, 318] on div "Week 1 4 tasks • 2 messages" at bounding box center [202, 330] width 232 height 43
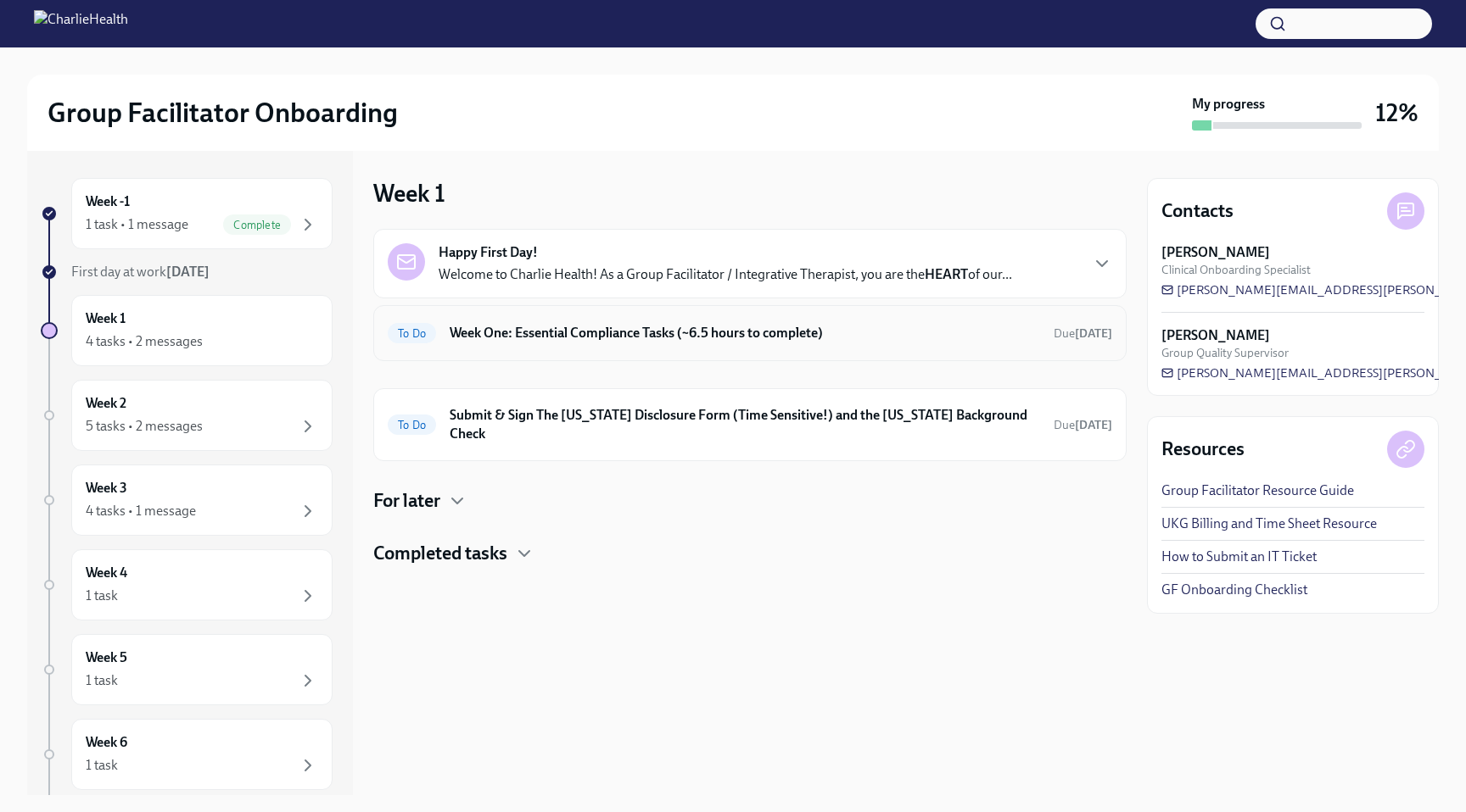
click at [594, 345] on div "To Do Week One: Essential Compliance Tasks (~6.5 hours to complete) Due [DATE]" at bounding box center [750, 333] width 724 height 27
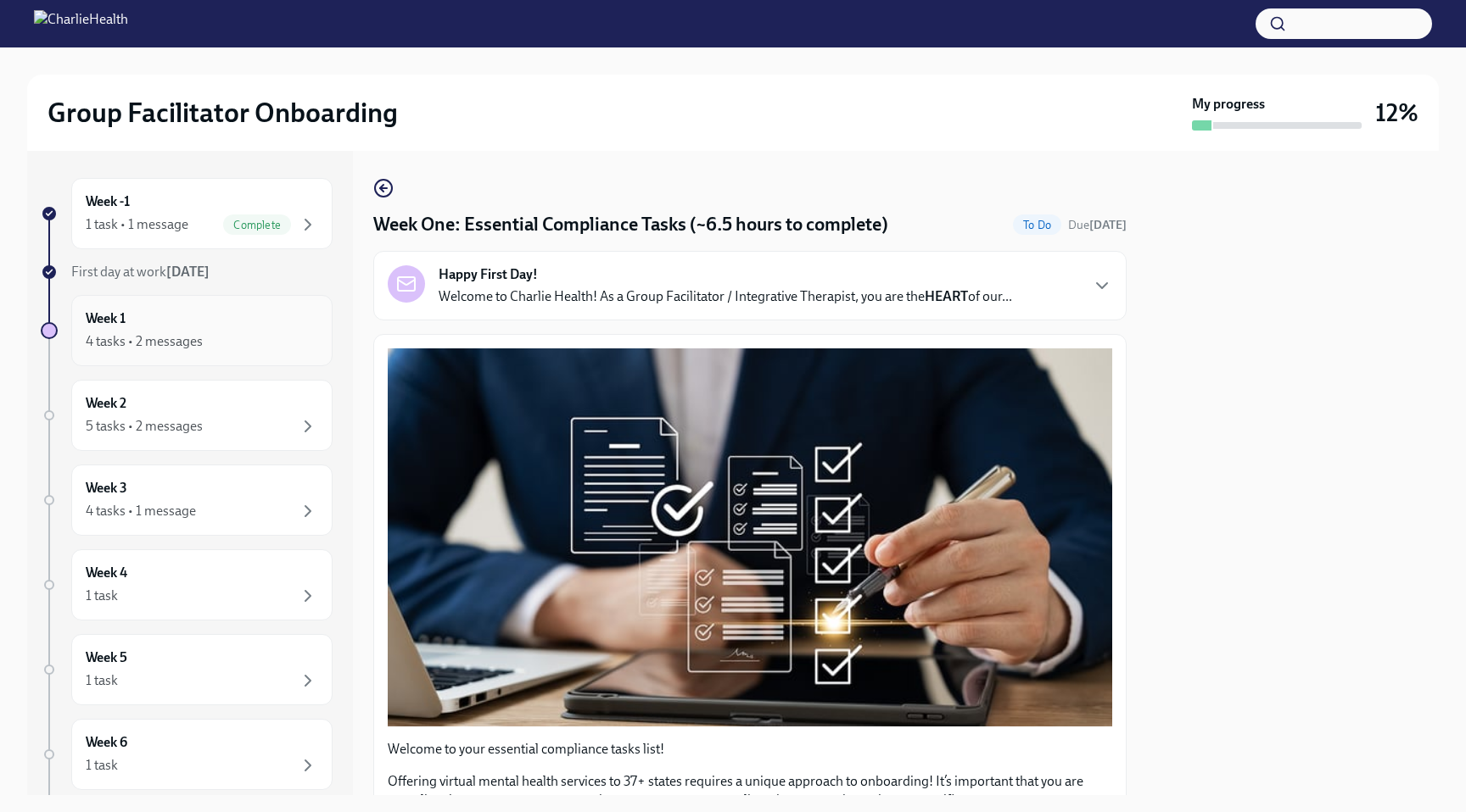
click at [183, 343] on div "4 tasks • 2 messages" at bounding box center [143, 341] width 117 height 19
